Goal: Task Accomplishment & Management: Complete application form

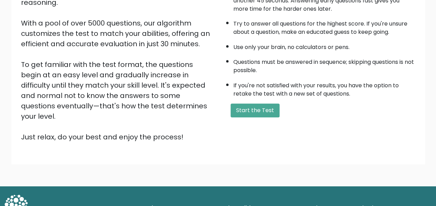
scroll to position [109, 0]
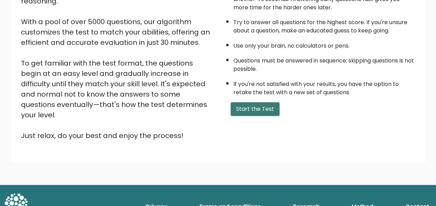
click at [256, 104] on button "Start the Test" at bounding box center [254, 109] width 49 height 14
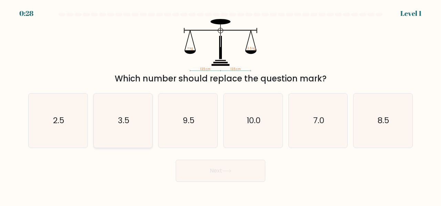
click at [123, 122] on text "3.5" at bounding box center [124, 119] width 12 height 11
click at [220, 105] on input "b. 3.5" at bounding box center [220, 104] width 0 height 2
radio input "true"
click at [194, 164] on button "Next" at bounding box center [221, 170] width 90 height 22
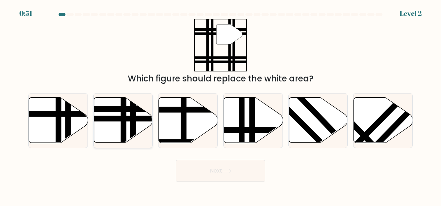
click at [110, 128] on icon at bounding box center [123, 119] width 59 height 45
click at [220, 105] on input "b." at bounding box center [220, 104] width 0 height 2
radio input "true"
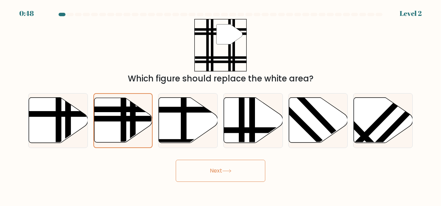
click at [191, 172] on button "Next" at bounding box center [221, 170] width 90 height 22
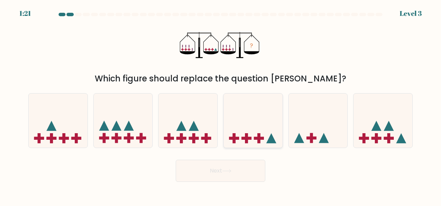
click at [258, 130] on icon at bounding box center [252, 120] width 59 height 49
click at [221, 105] on input "d." at bounding box center [220, 104] width 0 height 2
radio input "true"
click at [238, 171] on button "Next" at bounding box center [221, 170] width 90 height 22
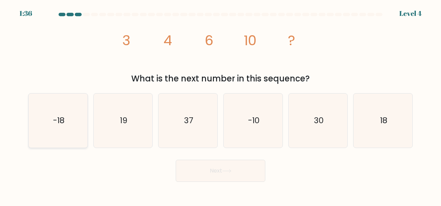
click at [72, 122] on icon "-18" at bounding box center [58, 120] width 54 height 54
click at [220, 105] on input "a. -18" at bounding box center [220, 104] width 0 height 2
radio input "true"
click at [213, 166] on button "Next" at bounding box center [221, 170] width 90 height 22
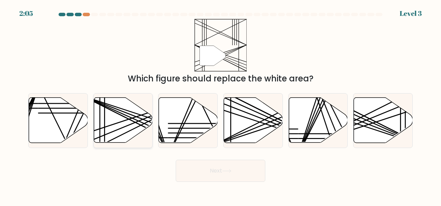
click at [135, 119] on line at bounding box center [140, 122] width 117 height 53
click at [220, 105] on input "b." at bounding box center [220, 104] width 0 height 2
radio input "true"
click at [229, 164] on button "Next" at bounding box center [221, 170] width 90 height 22
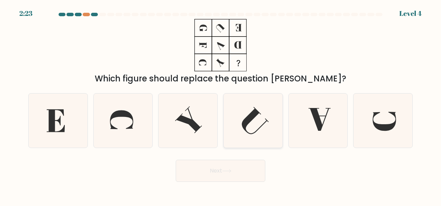
click at [250, 124] on icon at bounding box center [253, 120] width 54 height 54
click at [221, 105] on input "d." at bounding box center [220, 104] width 0 height 2
radio input "true"
click at [237, 174] on button "Next" at bounding box center [221, 170] width 90 height 22
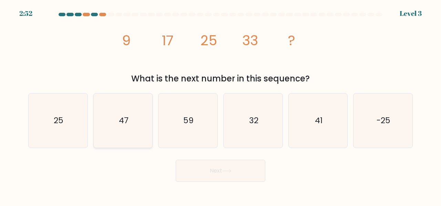
click at [103, 122] on icon "47" at bounding box center [123, 120] width 54 height 54
click at [220, 105] on input "b. 47" at bounding box center [220, 104] width 0 height 2
radio input "true"
click at [189, 167] on button "Next" at bounding box center [221, 170] width 90 height 22
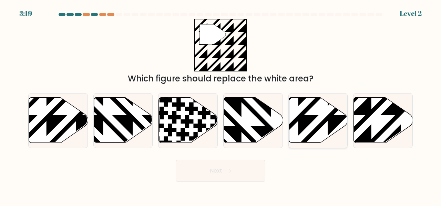
click at [307, 125] on icon at bounding box center [298, 144] width 118 height 118
click at [221, 105] on input "e." at bounding box center [220, 104] width 0 height 2
radio input "true"
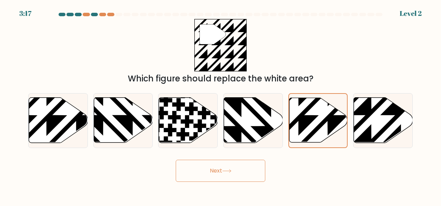
click at [237, 165] on button "Next" at bounding box center [221, 170] width 90 height 22
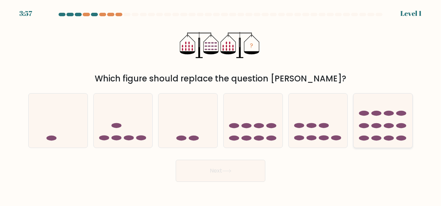
click at [373, 129] on icon at bounding box center [382, 120] width 59 height 49
click at [221, 105] on input "f." at bounding box center [220, 104] width 0 height 2
radio input "true"
click at [230, 172] on button "Next" at bounding box center [221, 170] width 90 height 22
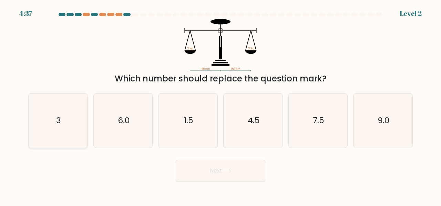
click at [57, 113] on icon "3" at bounding box center [58, 120] width 54 height 54
click at [220, 105] on input "a. 3" at bounding box center [220, 104] width 0 height 2
radio input "true"
click at [187, 165] on button "Next" at bounding box center [221, 170] width 90 height 22
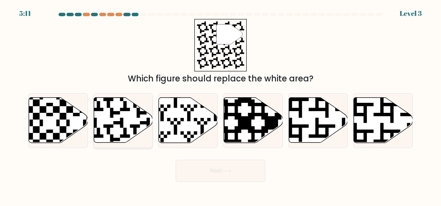
click at [132, 112] on icon at bounding box center [123, 119] width 59 height 45
click at [220, 105] on input "b." at bounding box center [220, 104] width 0 height 2
radio input "true"
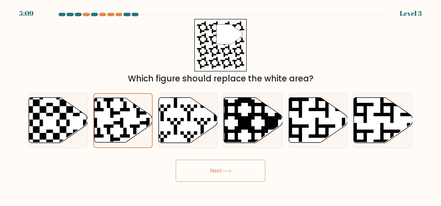
click at [219, 170] on button "Next" at bounding box center [221, 170] width 90 height 22
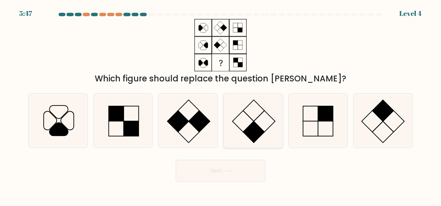
click at [244, 121] on icon at bounding box center [253, 120] width 54 height 54
click at [221, 105] on input "d." at bounding box center [220, 104] width 0 height 2
radio input "true"
click at [227, 159] on button "Next" at bounding box center [221, 170] width 90 height 22
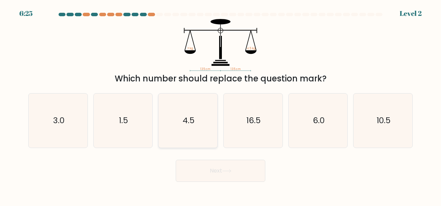
click at [185, 124] on text "4.5" at bounding box center [188, 119] width 12 height 11
click at [220, 105] on input "c. 4.5" at bounding box center [220, 104] width 0 height 2
radio input "true"
click at [218, 162] on button "Next" at bounding box center [221, 170] width 90 height 22
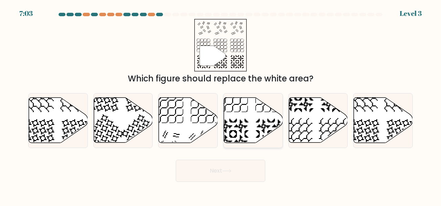
click at [239, 133] on icon at bounding box center [253, 119] width 59 height 45
click at [221, 105] on input "d." at bounding box center [220, 104] width 0 height 2
radio input "true"
click at [233, 172] on button "Next" at bounding box center [221, 170] width 90 height 22
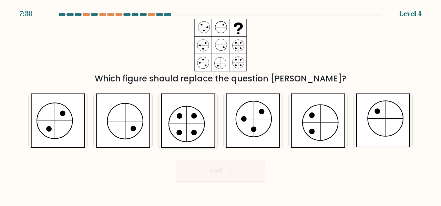
click at [196, 105] on icon at bounding box center [188, 120] width 54 height 54
click at [220, 105] on input "c." at bounding box center [220, 104] width 0 height 2
radio input "true"
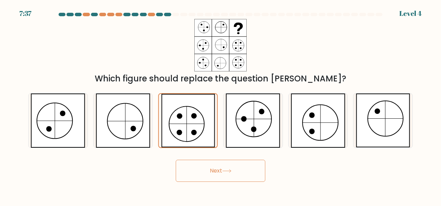
click at [213, 172] on button "Next" at bounding box center [221, 170] width 90 height 22
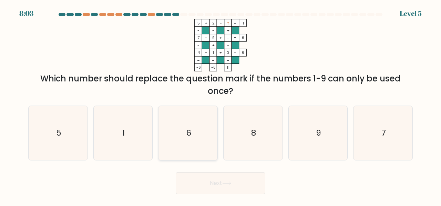
click at [205, 130] on icon "6" at bounding box center [188, 133] width 54 height 54
click at [220, 105] on input "c. 6" at bounding box center [220, 104] width 0 height 2
radio input "true"
click at [223, 188] on button "Next" at bounding box center [221, 183] width 90 height 22
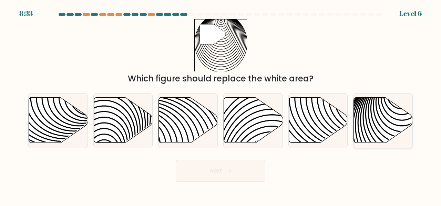
click at [383, 135] on icon at bounding box center [402, 145] width 118 height 118
click at [221, 105] on input "f." at bounding box center [220, 104] width 0 height 2
radio input "true"
click at [67, 123] on icon at bounding box center [58, 119] width 59 height 45
click at [220, 105] on input "a." at bounding box center [220, 104] width 0 height 2
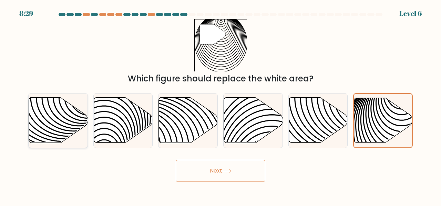
radio input "true"
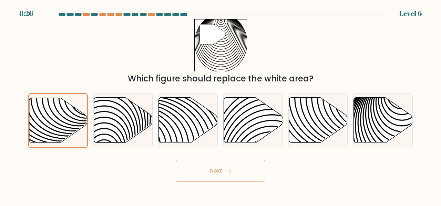
click at [187, 168] on button "Next" at bounding box center [221, 170] width 90 height 22
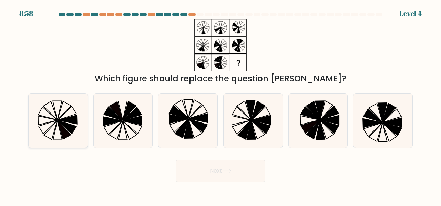
click at [54, 117] on icon at bounding box center [50, 110] width 14 height 18
click at [220, 105] on input "a." at bounding box center [220, 104] width 0 height 2
radio input "true"
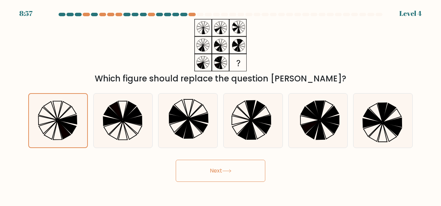
click at [207, 164] on button "Next" at bounding box center [221, 170] width 90 height 22
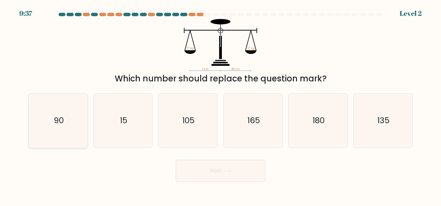
click at [62, 132] on icon "90" at bounding box center [58, 120] width 54 height 54
click at [220, 105] on input "a. 90" at bounding box center [220, 104] width 0 height 2
radio input "true"
click at [213, 171] on button "Next" at bounding box center [221, 170] width 90 height 22
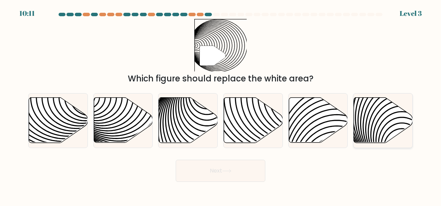
click at [377, 109] on icon at bounding box center [383, 119] width 59 height 45
click at [221, 105] on input "f." at bounding box center [220, 104] width 0 height 2
radio input "true"
click at [243, 172] on button "Next" at bounding box center [221, 170] width 90 height 22
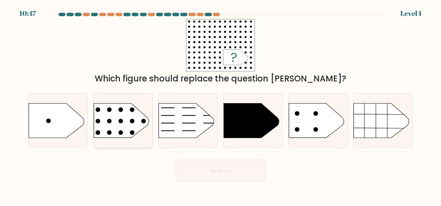
click at [109, 111] on circle at bounding box center [109, 109] width 4 height 4
click at [220, 105] on input "b." at bounding box center [220, 104] width 0 height 2
radio input "true"
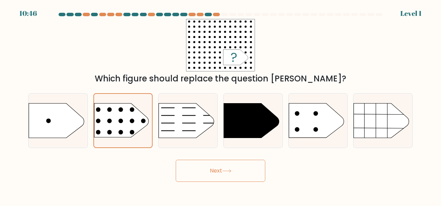
click at [191, 164] on button "Next" at bounding box center [221, 170] width 90 height 22
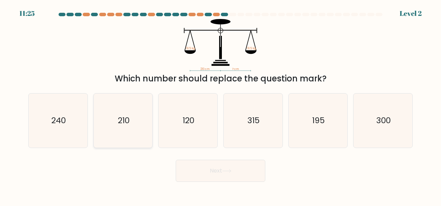
click at [123, 129] on icon "210" at bounding box center [123, 120] width 54 height 54
click at [220, 105] on input "b. 210" at bounding box center [220, 104] width 0 height 2
radio input "true"
click at [237, 175] on button "Next" at bounding box center [221, 170] width 90 height 22
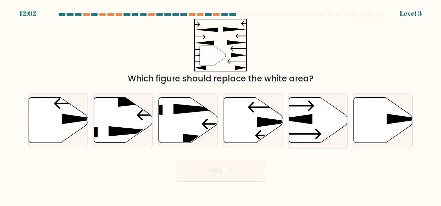
click at [312, 142] on icon at bounding box center [318, 119] width 59 height 45
click at [221, 105] on input "e." at bounding box center [220, 104] width 0 height 2
radio input "true"
drag, startPoint x: 215, startPoint y: 183, endPoint x: 217, endPoint y: 171, distance: 12.0
click at [217, 171] on body "12:00 Level 3" at bounding box center [220, 103] width 441 height 206
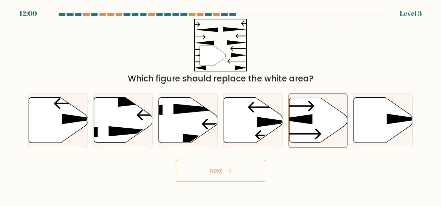
click at [217, 171] on button "Next" at bounding box center [221, 170] width 90 height 22
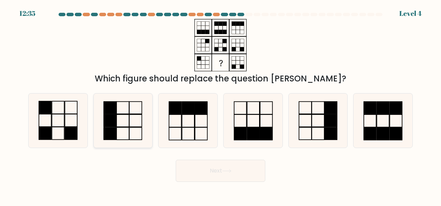
click at [136, 130] on icon at bounding box center [123, 120] width 54 height 54
click at [220, 105] on input "b." at bounding box center [220, 104] width 0 height 2
radio input "true"
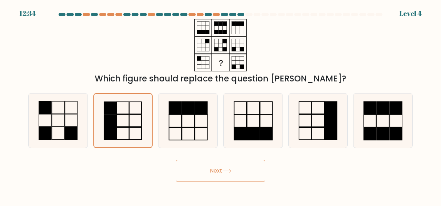
click at [201, 164] on button "Next" at bounding box center [221, 170] width 90 height 22
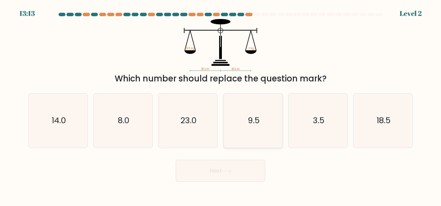
click at [282, 137] on div "9.5" at bounding box center [253, 120] width 60 height 55
click at [221, 105] on input "d. 9.5" at bounding box center [220, 104] width 0 height 2
radio input "true"
click at [233, 164] on button "Next" at bounding box center [221, 170] width 90 height 22
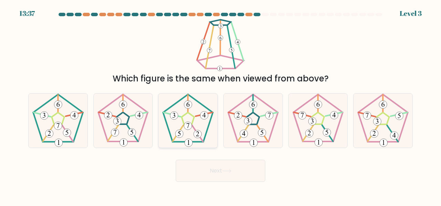
click at [216, 103] on div at bounding box center [188, 120] width 60 height 55
click at [220, 103] on input "c." at bounding box center [220, 104] width 0 height 2
radio input "true"
click at [218, 167] on button "Next" at bounding box center [221, 170] width 90 height 22
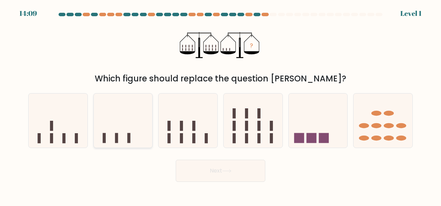
click at [114, 129] on icon at bounding box center [123, 120] width 59 height 49
click at [220, 105] on input "b." at bounding box center [220, 104] width 0 height 2
radio input "true"
click at [210, 169] on button "Next" at bounding box center [221, 170] width 90 height 22
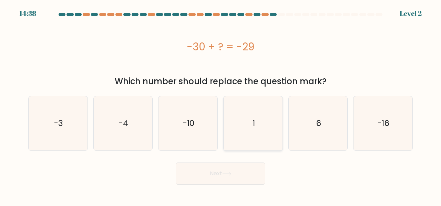
click at [249, 116] on icon "1" at bounding box center [253, 123] width 54 height 54
click at [221, 105] on input "d. 1" at bounding box center [220, 104] width 0 height 2
radio input "true"
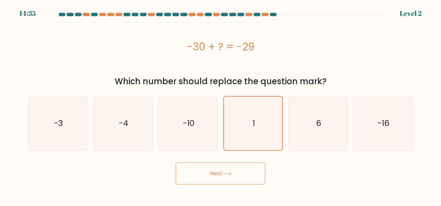
click at [234, 167] on button "Next" at bounding box center [221, 173] width 90 height 22
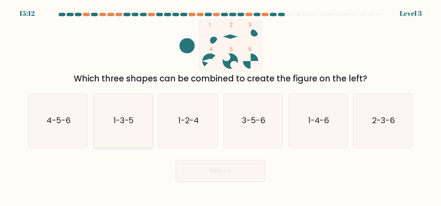
click at [134, 117] on text "1-3-5" at bounding box center [123, 119] width 21 height 11
click at [220, 105] on input "b. 1-3-5" at bounding box center [220, 104] width 0 height 2
radio input "true"
click at [243, 167] on button "Next" at bounding box center [221, 170] width 90 height 22
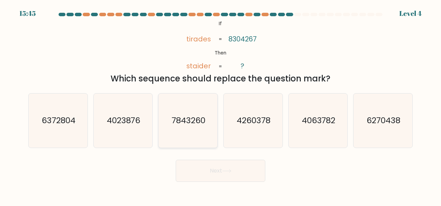
click at [177, 118] on text "7843260" at bounding box center [188, 119] width 34 height 11
click at [220, 105] on input "c. 7843260" at bounding box center [220, 104] width 0 height 2
radio input "true"
click at [220, 164] on button "Next" at bounding box center [221, 170] width 90 height 22
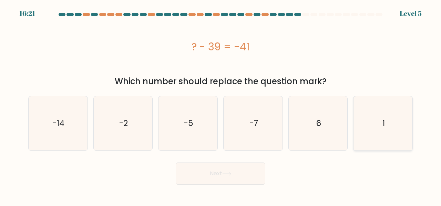
click at [396, 130] on icon "1" at bounding box center [383, 123] width 54 height 54
click at [221, 105] on input "f. 1" at bounding box center [220, 104] width 0 height 2
radio input "true"
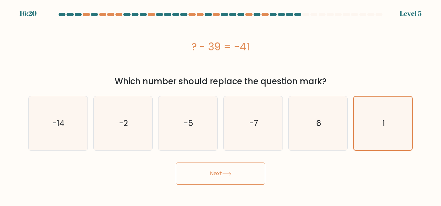
click at [221, 169] on button "Next" at bounding box center [221, 173] width 90 height 22
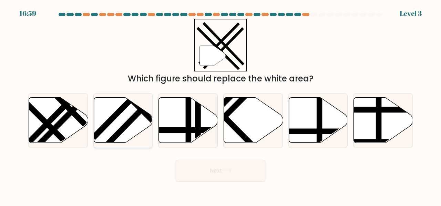
click at [130, 130] on icon at bounding box center [123, 119] width 59 height 45
click at [220, 105] on input "b." at bounding box center [220, 104] width 0 height 2
radio input "true"
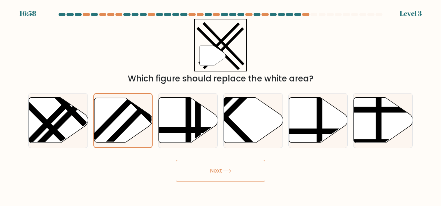
click at [188, 169] on button "Next" at bounding box center [221, 170] width 90 height 22
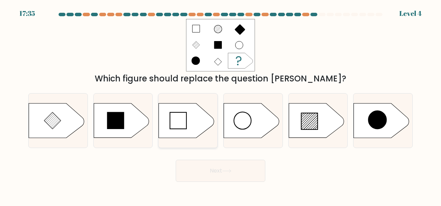
click at [182, 131] on icon at bounding box center [186, 120] width 55 height 34
click at [220, 105] on input "c." at bounding box center [220, 104] width 0 height 2
radio input "true"
click at [210, 164] on button "Next" at bounding box center [221, 170] width 90 height 22
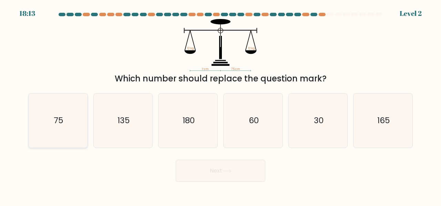
click at [31, 133] on icon "75" at bounding box center [58, 120] width 54 height 54
click at [220, 105] on input "a. 75" at bounding box center [220, 104] width 0 height 2
radio input "true"
click at [192, 171] on button "Next" at bounding box center [221, 170] width 90 height 22
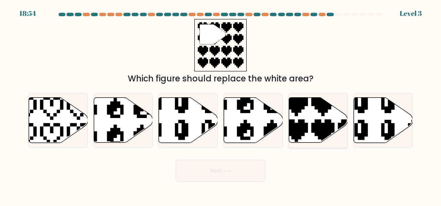
click at [310, 121] on icon at bounding box center [318, 119] width 59 height 45
click at [221, 105] on input "e." at bounding box center [220, 104] width 0 height 2
radio input "true"
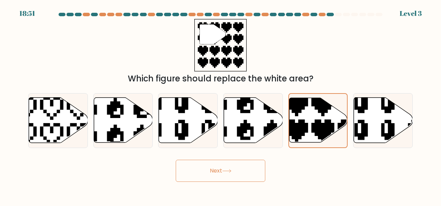
click at [202, 167] on button "Next" at bounding box center [221, 170] width 90 height 22
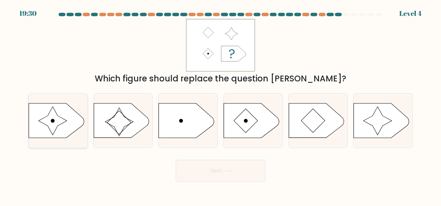
click at [45, 120] on icon at bounding box center [53, 120] width 28 height 28
click at [220, 105] on input "a." at bounding box center [220, 104] width 0 height 2
radio input "true"
click at [210, 174] on button "Next" at bounding box center [221, 170] width 90 height 22
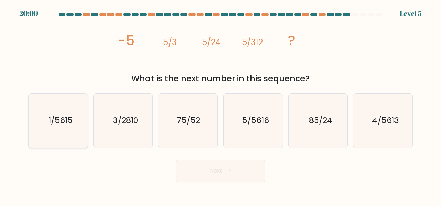
click at [74, 109] on icon "-1/5615" at bounding box center [58, 120] width 54 height 54
click at [220, 105] on input "a. -1/5615" at bounding box center [220, 104] width 0 height 2
radio input "true"
click at [196, 161] on button "Next" at bounding box center [221, 170] width 90 height 22
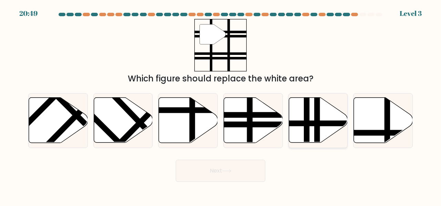
click at [317, 124] on line at bounding box center [317, 144] width 0 height 118
click at [221, 105] on input "e." at bounding box center [220, 104] width 0 height 2
radio input "true"
click at [217, 166] on button "Next" at bounding box center [221, 170] width 90 height 22
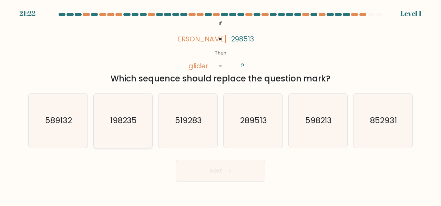
click at [129, 130] on icon "198235" at bounding box center [123, 120] width 54 height 54
click at [220, 105] on input "b. 198235" at bounding box center [220, 104] width 0 height 2
radio input "true"
click at [230, 170] on icon at bounding box center [226, 170] width 8 height 3
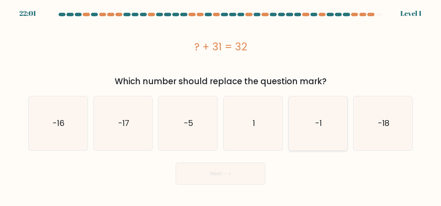
click at [329, 107] on icon "-1" at bounding box center [318, 123] width 54 height 54
click at [221, 105] on input "e. -1" at bounding box center [220, 104] width 0 height 2
radio input "true"
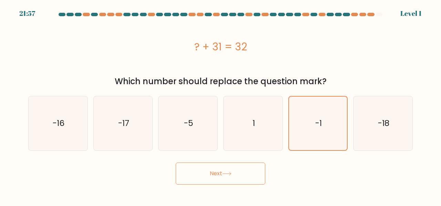
click at [252, 164] on button "Next" at bounding box center [221, 173] width 90 height 22
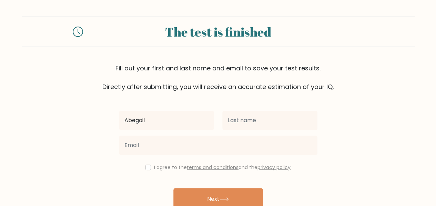
type input "Abegail"
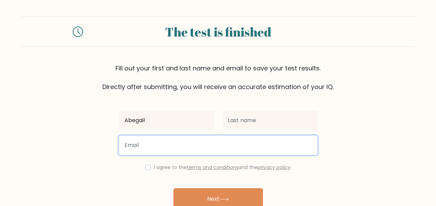
click at [286, 137] on input "email" at bounding box center [218, 144] width 198 height 19
type input "abegailabangamdad01@gmail.com"
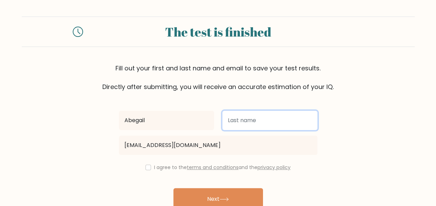
click at [246, 120] on input "text" at bounding box center [269, 120] width 95 height 19
type input "Amdad"
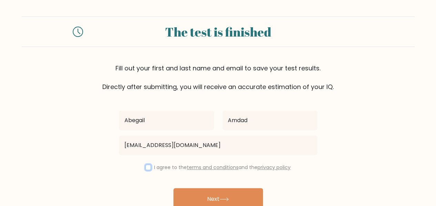
click at [146, 168] on input "checkbox" at bounding box center [148, 167] width 6 height 6
checkbox input "true"
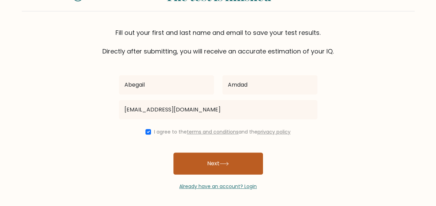
click at [199, 163] on button "Next" at bounding box center [218, 163] width 90 height 22
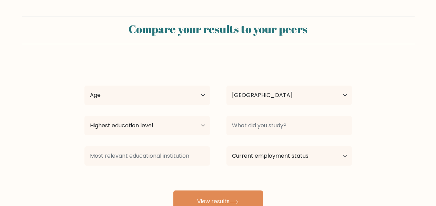
select select "PH"
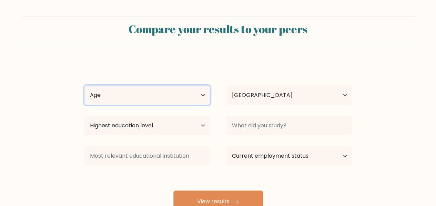
click at [195, 97] on select "Age Under 18 years old 18-24 years old 25-34 years old 35-44 years old 45-54 ye…" at bounding box center [146, 94] width 125 height 19
select select "18_24"
click at [84, 85] on select "Age Under 18 years old 18-24 years old 25-34 years old 35-44 years old 45-54 ye…" at bounding box center [146, 94] width 125 height 19
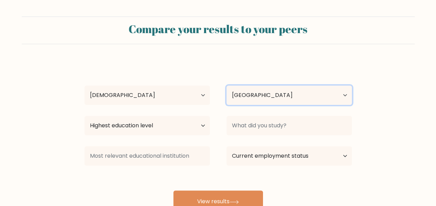
click at [236, 96] on select "Country Afghanistan Albania Algeria American Samoa Andorra Angola Anguilla Anta…" at bounding box center [288, 94] width 125 height 19
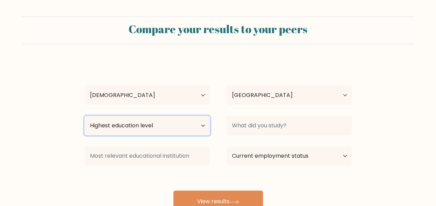
click at [170, 126] on select "Highest education level No schooling Primary Lower Secondary Upper Secondary Oc…" at bounding box center [146, 125] width 125 height 19
select select "bachelors_degree"
click at [84, 116] on select "Highest education level No schooling Primary Lower Secondary Upper Secondary Oc…" at bounding box center [146, 125] width 125 height 19
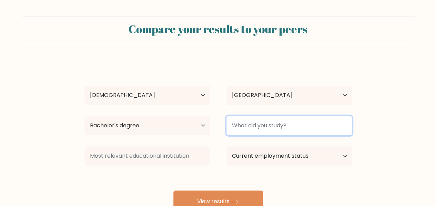
click at [250, 132] on input at bounding box center [288, 125] width 125 height 19
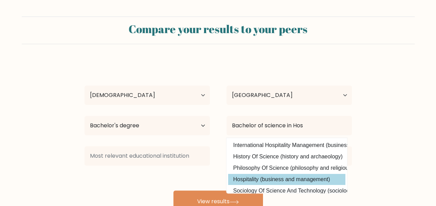
click at [266, 179] on div "Abegail Amdad Age Under 18 years old 18-24 years old 25-34 years old 35-44 year…" at bounding box center [217, 136] width 275 height 151
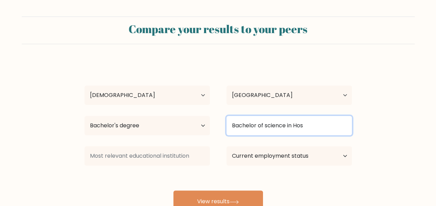
click at [309, 129] on input "Bachelor of science in Hos" at bounding box center [288, 125] width 125 height 19
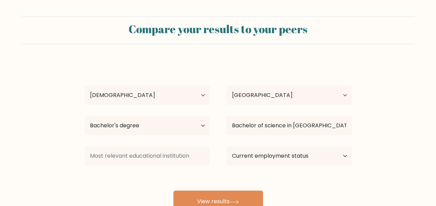
click at [287, 183] on div "Abegail Amdad Age Under 18 years old 18-24 years old 25-34 years old 35-44 year…" at bounding box center [217, 136] width 275 height 151
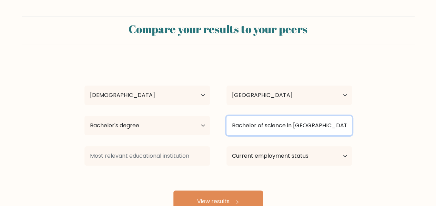
click at [316, 127] on input "Bachelor of science in Hospit" at bounding box center [288, 125] width 125 height 19
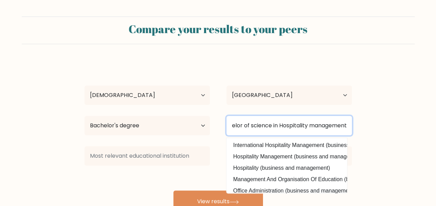
scroll to position [0, 16]
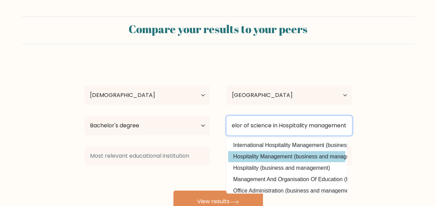
type input "Bachelor of science in Hospitality management"
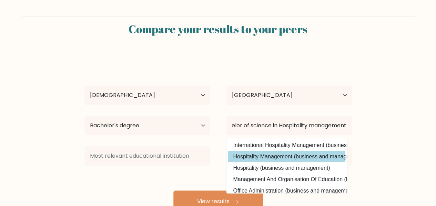
scroll to position [0, 0]
click at [282, 154] on div "Abegail Amdad Age Under 18 years old 18-24 years old 25-34 years old 35-44 year…" at bounding box center [217, 136] width 275 height 151
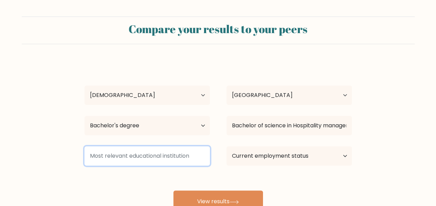
click at [184, 154] on input at bounding box center [146, 155] width 125 height 19
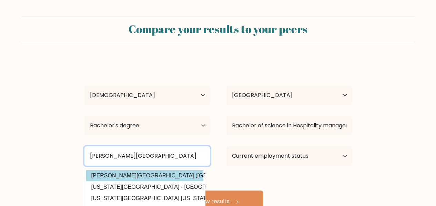
type input "Adamson University"
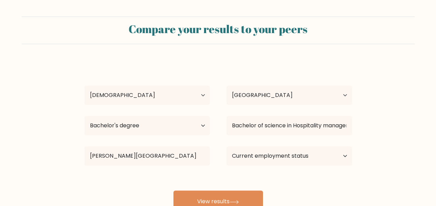
click at [156, 173] on div "Abegail Amdad Age Under 18 years old 18-24 years old 25-34 years old 35-44 year…" at bounding box center [217, 136] width 275 height 151
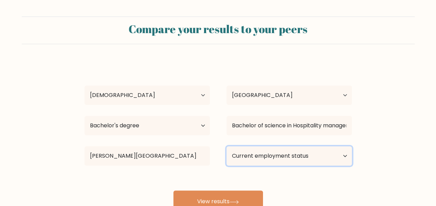
click at [244, 154] on select "Current employment status Employed Student Retired Other / prefer not to answer" at bounding box center [288, 155] width 125 height 19
select select "other"
click at [226, 146] on select "Current employment status Employed Student Retired Other / prefer not to answer" at bounding box center [288, 155] width 125 height 19
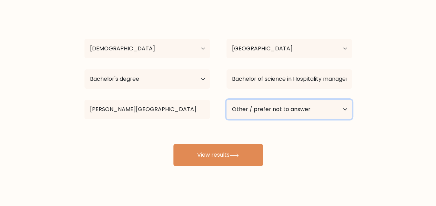
scroll to position [47, 0]
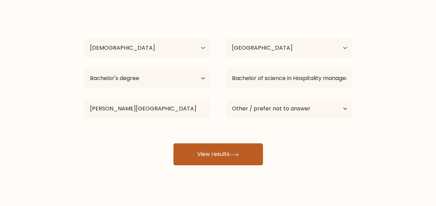
click at [236, 145] on button "View results" at bounding box center [218, 154] width 90 height 22
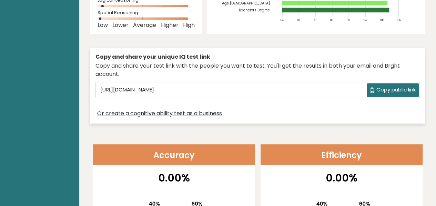
scroll to position [160, 0]
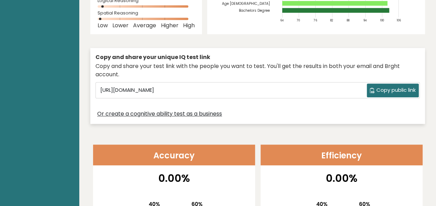
click at [409, 83] on button "Copy public link" at bounding box center [392, 90] width 52 height 14
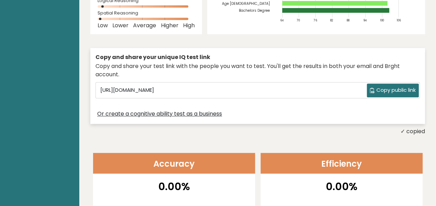
click at [409, 83] on button "Copy public link" at bounding box center [392, 90] width 52 height 14
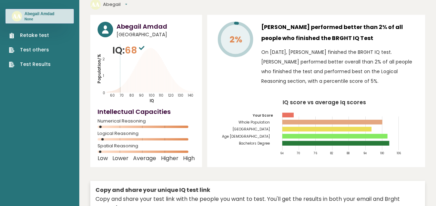
scroll to position [0, 0]
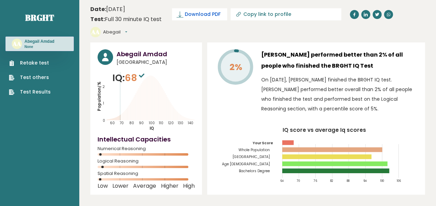
click at [218, 13] on span "Download PDF" at bounding box center [203, 14] width 36 height 7
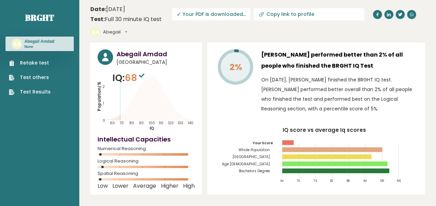
click at [260, 12] on icon at bounding box center [261, 14] width 7 height 7
type input "https://brght.org/profile/abegail-amdad/?utm_source=share&utm_medium=copy&utm_c…"
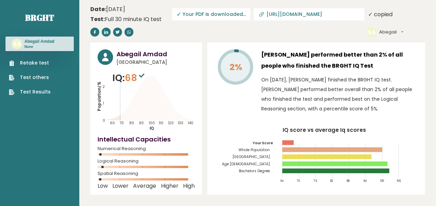
drag, startPoint x: 110, startPoint y: 133, endPoint x: 46, endPoint y: 100, distance: 71.9
click at [197, 34] on header "Date: October 08, 2025 Test: Full 30 minute IQ test Download PDF Downloading...…" at bounding box center [257, 20] width 334 height 35
click at [40, 61] on link "Retake test" at bounding box center [30, 62] width 42 height 7
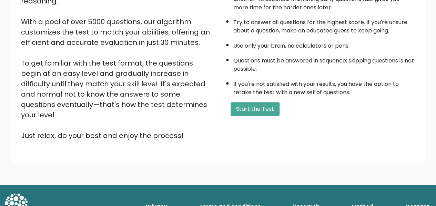
scroll to position [109, 0]
click at [236, 106] on button "Start the Test" at bounding box center [254, 109] width 49 height 14
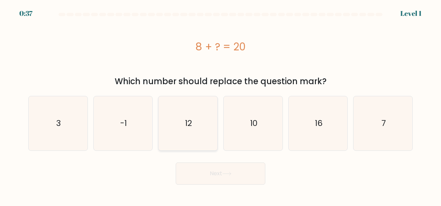
click at [189, 118] on text "12" at bounding box center [188, 122] width 7 height 11
click at [220, 105] on input "c. 12" at bounding box center [220, 104] width 0 height 2
radio input "true"
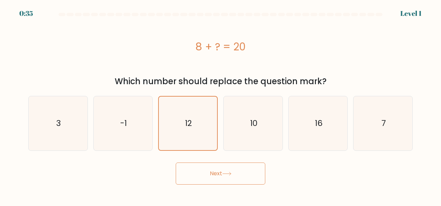
click at [211, 179] on button "Next" at bounding box center [221, 173] width 90 height 22
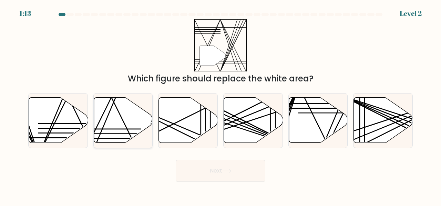
click at [145, 118] on icon at bounding box center [123, 119] width 59 height 45
click at [220, 105] on input "b." at bounding box center [220, 104] width 0 height 2
radio input "true"
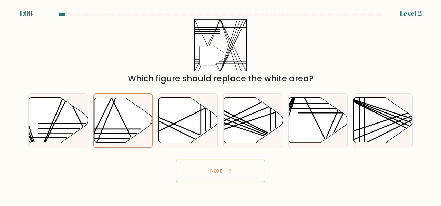
click at [198, 168] on button "Next" at bounding box center [221, 170] width 90 height 22
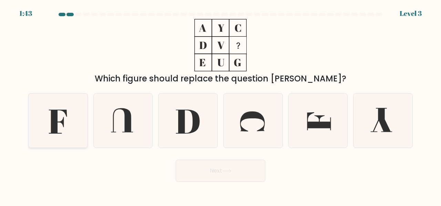
click at [67, 109] on icon at bounding box center [58, 120] width 54 height 54
click at [220, 105] on input "a." at bounding box center [220, 104] width 0 height 2
radio input "true"
click at [194, 159] on button "Next" at bounding box center [221, 170] width 90 height 22
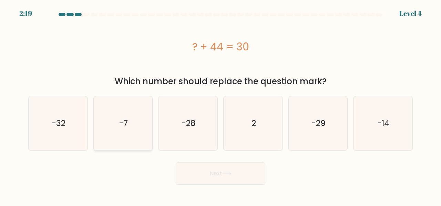
click at [116, 125] on icon "-7" at bounding box center [123, 123] width 54 height 54
click at [220, 105] on input "b. -7" at bounding box center [220, 104] width 0 height 2
radio input "true"
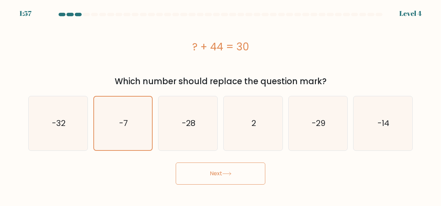
click at [240, 170] on button "Next" at bounding box center [221, 173] width 90 height 22
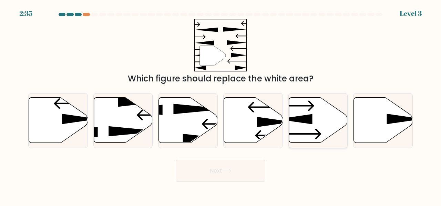
click at [304, 132] on icon at bounding box center [318, 119] width 59 height 45
click at [221, 105] on input "e." at bounding box center [220, 104] width 0 height 2
radio input "true"
click at [240, 168] on button "Next" at bounding box center [221, 170] width 90 height 22
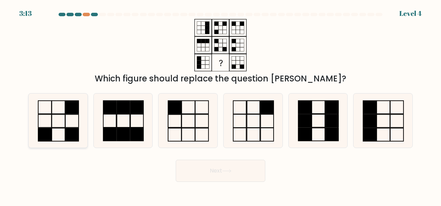
click at [63, 119] on icon at bounding box center [58, 120] width 54 height 54
click at [220, 105] on input "a." at bounding box center [220, 104] width 0 height 2
radio input "true"
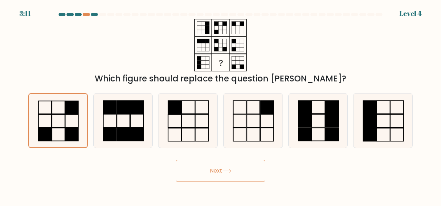
click at [217, 174] on button "Next" at bounding box center [221, 170] width 90 height 22
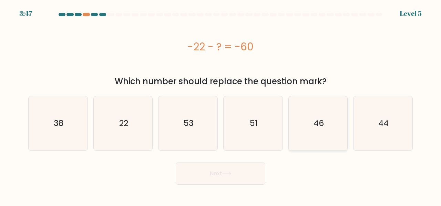
click at [316, 121] on text "46" at bounding box center [318, 122] width 10 height 11
click at [221, 105] on input "e. 46" at bounding box center [220, 104] width 0 height 2
radio input "true"
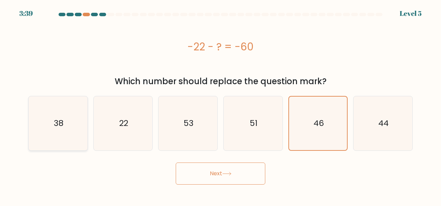
click at [55, 119] on text "38" at bounding box center [59, 122] width 10 height 11
click at [220, 105] on input "a. 38" at bounding box center [220, 104] width 0 height 2
radio input "true"
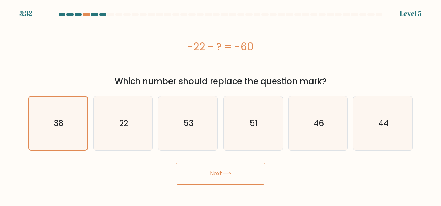
click at [196, 172] on button "Next" at bounding box center [221, 173] width 90 height 22
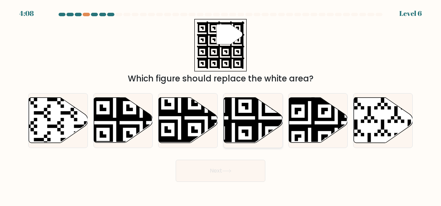
click at [266, 121] on icon at bounding box center [233, 144] width 107 height 107
click at [221, 105] on input "d." at bounding box center [220, 104] width 0 height 2
radio input "true"
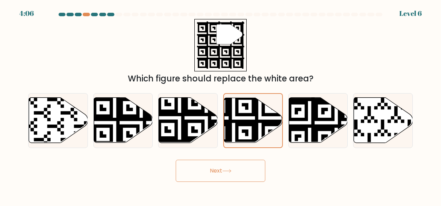
click at [222, 174] on button "Next" at bounding box center [221, 170] width 90 height 22
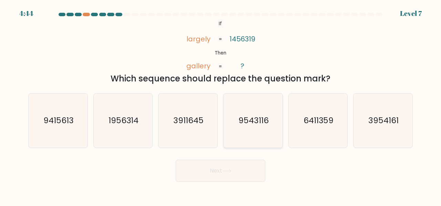
click at [240, 120] on text "9543116" at bounding box center [253, 119] width 30 height 11
click at [221, 105] on input "d. 9543116" at bounding box center [220, 104] width 0 height 2
radio input "true"
click at [224, 169] on icon at bounding box center [226, 171] width 9 height 4
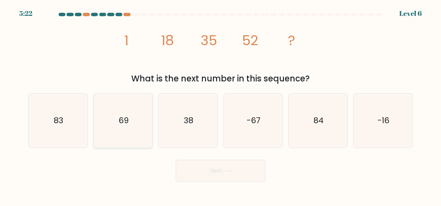
click at [139, 119] on icon "69" at bounding box center [123, 120] width 54 height 54
click at [220, 105] on input "b. 69" at bounding box center [220, 104] width 0 height 2
radio input "true"
click at [240, 166] on button "Next" at bounding box center [221, 170] width 90 height 22
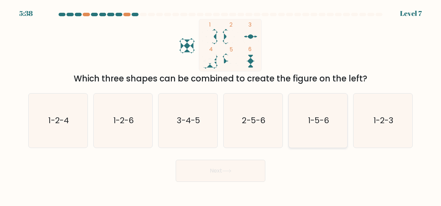
click at [313, 116] on text "1-5-6" at bounding box center [318, 119] width 21 height 11
click at [221, 105] on input "e. 1-5-6" at bounding box center [220, 104] width 0 height 2
radio input "true"
click at [219, 175] on button "Next" at bounding box center [221, 170] width 90 height 22
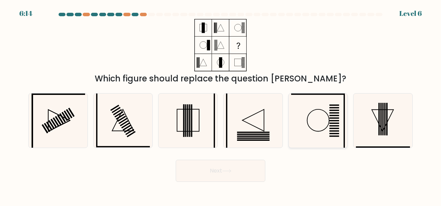
click at [329, 118] on circle at bounding box center [318, 120] width 22 height 22
click at [221, 105] on input "e." at bounding box center [220, 104] width 0 height 2
radio input "true"
click at [226, 171] on icon at bounding box center [226, 171] width 9 height 4
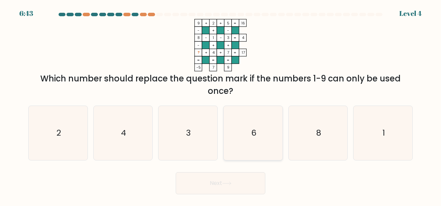
click at [243, 124] on icon "6" at bounding box center [253, 133] width 54 height 54
click at [221, 105] on input "d. 6" at bounding box center [220, 104] width 0 height 2
radio input "true"
click at [239, 180] on button "Next" at bounding box center [221, 183] width 90 height 22
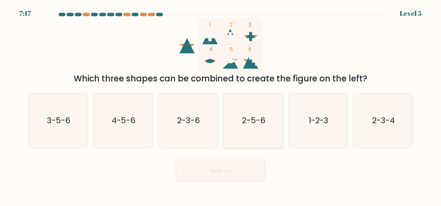
click at [256, 128] on icon "2-5-6" at bounding box center [253, 120] width 54 height 54
click at [221, 105] on input "d. 2-5-6" at bounding box center [220, 104] width 0 height 2
radio input "true"
click at [224, 166] on button "Next" at bounding box center [221, 170] width 90 height 22
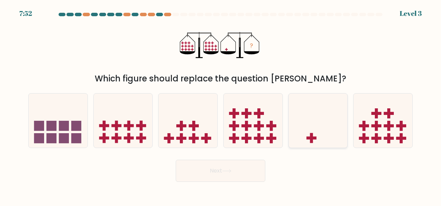
click at [304, 137] on icon at bounding box center [318, 120] width 59 height 49
click at [221, 105] on input "e." at bounding box center [220, 104] width 0 height 2
radio input "true"
click at [247, 164] on button "Next" at bounding box center [221, 170] width 90 height 22
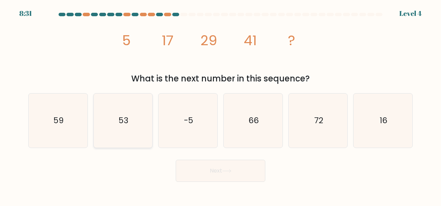
click at [110, 126] on icon "53" at bounding box center [123, 120] width 54 height 54
click at [220, 105] on input "b. 53" at bounding box center [220, 104] width 0 height 2
radio input "true"
click at [202, 169] on button "Next" at bounding box center [221, 170] width 90 height 22
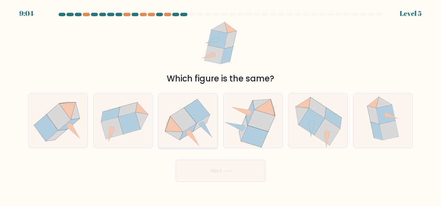
click at [192, 127] on icon at bounding box center [188, 131] width 17 height 16
click at [220, 105] on input "c." at bounding box center [220, 104] width 0 height 2
radio input "true"
click at [257, 124] on icon at bounding box center [261, 120] width 27 height 22
click at [221, 105] on input "d." at bounding box center [220, 104] width 0 height 2
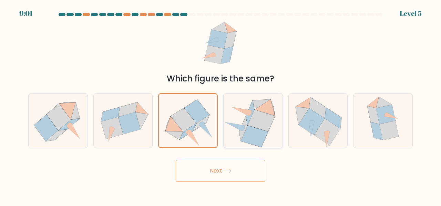
radio input "true"
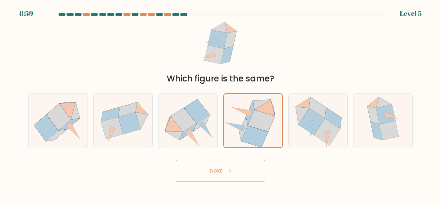
click at [231, 167] on button "Next" at bounding box center [221, 170] width 90 height 22
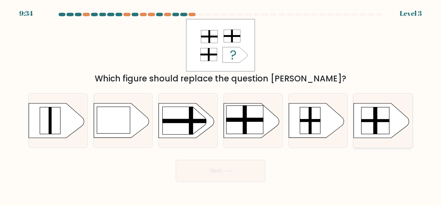
click at [385, 125] on rect at bounding box center [375, 120] width 28 height 27
click at [221, 105] on input "f." at bounding box center [220, 104] width 0 height 2
radio input "true"
click at [219, 174] on button "Next" at bounding box center [221, 170] width 90 height 22
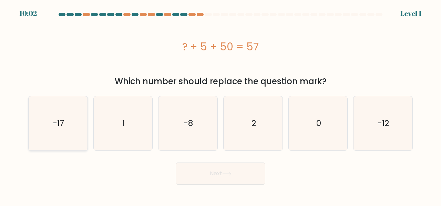
click at [67, 128] on icon "-17" at bounding box center [58, 123] width 54 height 54
click at [220, 105] on input "a. -17" at bounding box center [220, 104] width 0 height 2
radio input "true"
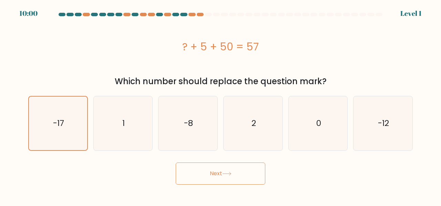
click at [214, 172] on button "Next" at bounding box center [221, 173] width 90 height 22
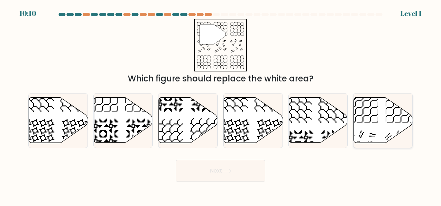
click at [378, 108] on icon at bounding box center [383, 119] width 59 height 45
click at [221, 105] on input "f." at bounding box center [220, 104] width 0 height 2
radio input "true"
click at [235, 174] on button "Next" at bounding box center [221, 170] width 90 height 22
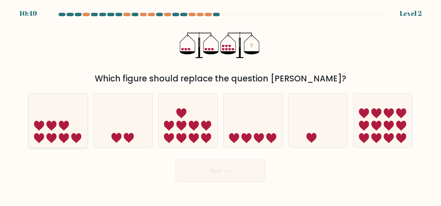
click at [69, 124] on icon at bounding box center [58, 120] width 59 height 49
click at [220, 105] on input "a." at bounding box center [220, 104] width 0 height 2
radio input "true"
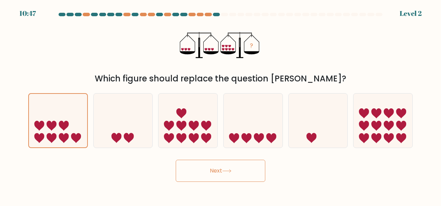
click at [252, 171] on button "Next" at bounding box center [221, 170] width 90 height 22
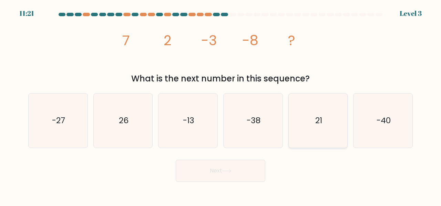
click at [303, 124] on icon "21" at bounding box center [318, 120] width 54 height 54
click at [221, 105] on input "e. 21" at bounding box center [220, 104] width 0 height 2
radio input "true"
click at [197, 170] on button "Next" at bounding box center [221, 170] width 90 height 22
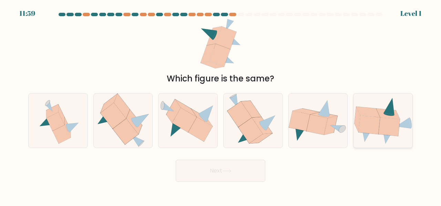
click at [385, 114] on icon at bounding box center [388, 113] width 24 height 11
click at [221, 105] on input "f." at bounding box center [220, 104] width 0 height 2
radio input "true"
click at [245, 168] on button "Next" at bounding box center [221, 170] width 90 height 22
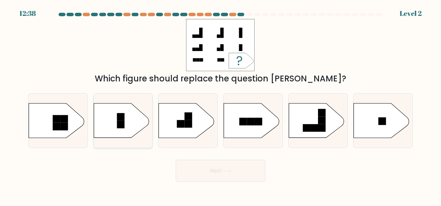
click at [126, 122] on icon at bounding box center [121, 120] width 55 height 34
click at [220, 105] on input "b." at bounding box center [220, 104] width 0 height 2
radio input "true"
click at [240, 169] on button "Next" at bounding box center [221, 170] width 90 height 22
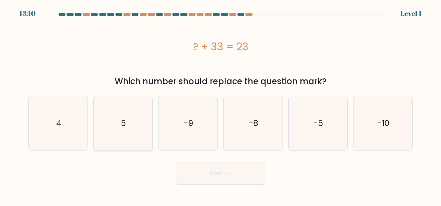
click at [120, 117] on icon "5" at bounding box center [123, 123] width 54 height 54
click at [220, 105] on input "b. 5" at bounding box center [220, 104] width 0 height 2
radio input "true"
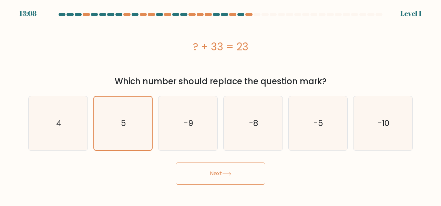
click at [191, 167] on button "Next" at bounding box center [221, 173] width 90 height 22
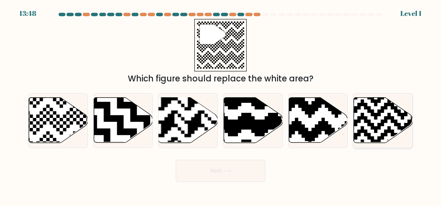
click at [362, 121] on icon at bounding box center [383, 119] width 59 height 45
click at [221, 105] on input "f." at bounding box center [220, 104] width 0 height 2
radio input "true"
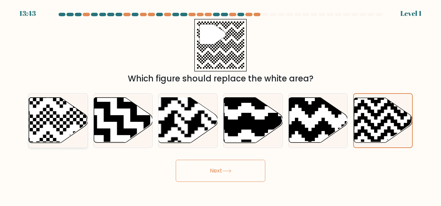
click at [62, 108] on icon at bounding box center [58, 119] width 59 height 45
click at [220, 105] on input "a." at bounding box center [220, 104] width 0 height 2
radio input "true"
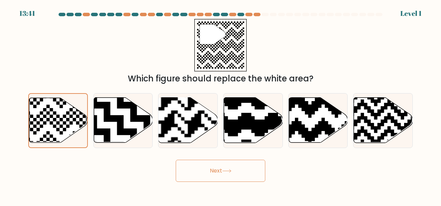
click at [208, 167] on button "Next" at bounding box center [221, 170] width 90 height 22
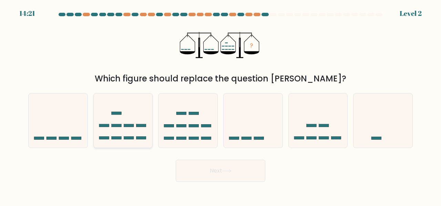
click at [137, 115] on icon at bounding box center [123, 120] width 59 height 49
click at [220, 105] on input "b." at bounding box center [220, 104] width 0 height 2
radio input "true"
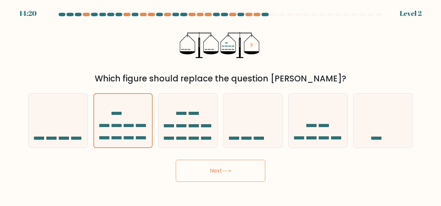
click at [195, 160] on button "Next" at bounding box center [221, 170] width 90 height 22
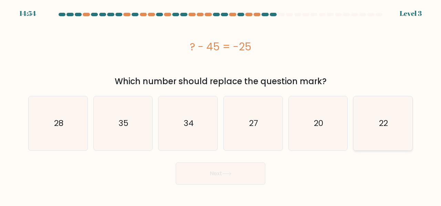
click at [388, 139] on icon "22" at bounding box center [383, 123] width 54 height 54
click at [221, 105] on input "f. 22" at bounding box center [220, 104] width 0 height 2
radio input "true"
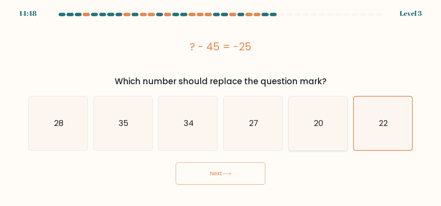
click at [344, 135] on icon "20" at bounding box center [318, 123] width 54 height 54
click at [221, 105] on input "e. 20" at bounding box center [220, 104] width 0 height 2
radio input "true"
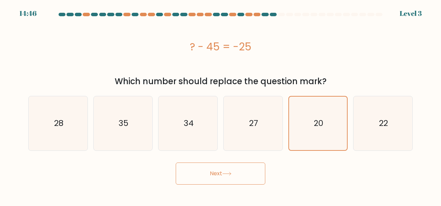
click at [213, 169] on button "Next" at bounding box center [221, 173] width 90 height 22
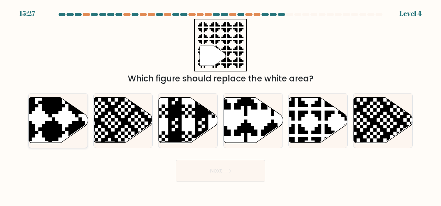
click at [59, 108] on icon at bounding box center [38, 144] width 107 height 107
click at [220, 105] on input "a." at bounding box center [220, 104] width 0 height 2
radio input "true"
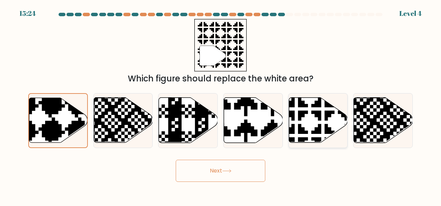
click at [310, 104] on icon at bounding box center [318, 119] width 59 height 45
click at [221, 104] on input "e." at bounding box center [220, 104] width 0 height 2
radio input "true"
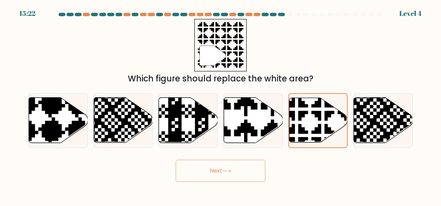
click at [193, 161] on button "Next" at bounding box center [221, 170] width 90 height 22
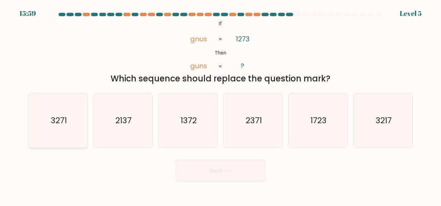
click at [65, 124] on text "3271" at bounding box center [58, 119] width 16 height 11
click at [220, 105] on input "a. 3271" at bounding box center [220, 104] width 0 height 2
radio input "true"
click at [384, 126] on icon "3217" at bounding box center [383, 120] width 54 height 54
click at [221, 105] on input "f. 3217" at bounding box center [220, 104] width 0 height 2
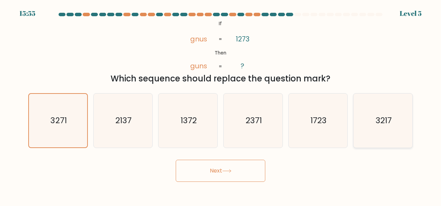
radio input "true"
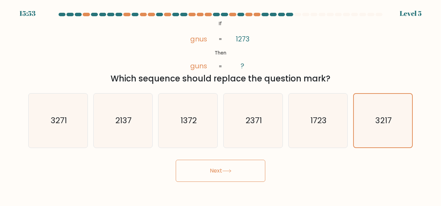
click at [193, 164] on button "Next" at bounding box center [221, 170] width 90 height 22
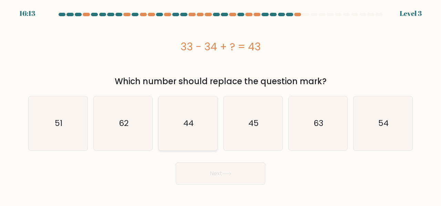
click at [176, 131] on icon "44" at bounding box center [188, 123] width 54 height 54
click at [220, 105] on input "c. 44" at bounding box center [220, 104] width 0 height 2
radio input "true"
click at [218, 169] on button "Next" at bounding box center [221, 173] width 90 height 22
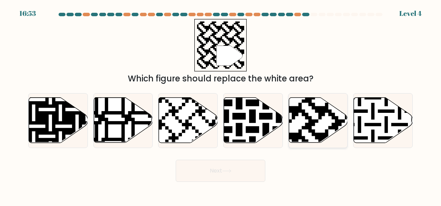
click at [317, 128] on icon at bounding box center [318, 119] width 59 height 45
click at [221, 105] on input "e." at bounding box center [220, 104] width 0 height 2
radio input "true"
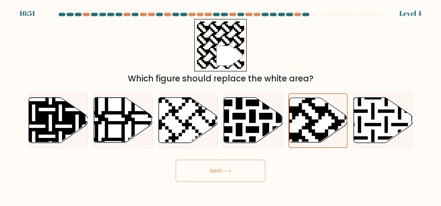
click at [213, 166] on button "Next" at bounding box center [221, 170] width 90 height 22
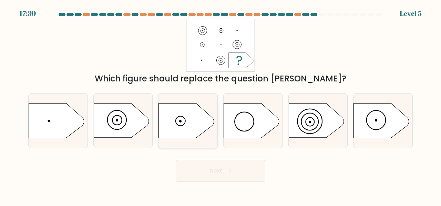
click at [183, 109] on icon at bounding box center [186, 120] width 55 height 34
click at [220, 105] on input "c." at bounding box center [220, 104] width 0 height 2
radio input "true"
click at [217, 161] on button "Next" at bounding box center [221, 170] width 90 height 22
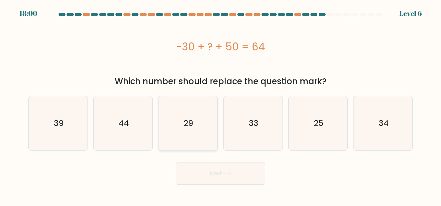
click at [192, 109] on icon "29" at bounding box center [188, 123] width 54 height 54
click at [220, 105] on input "c. 29" at bounding box center [220, 104] width 0 height 2
radio input "true"
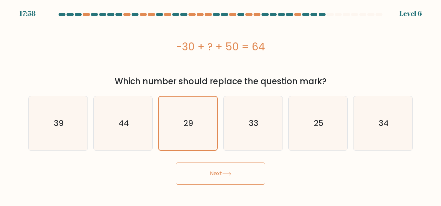
click at [208, 177] on button "Next" at bounding box center [221, 173] width 90 height 22
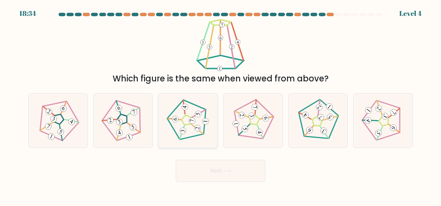
click at [187, 126] on icon at bounding box center [187, 119] width 43 height 43
click at [220, 105] on input "c." at bounding box center [220, 104] width 0 height 2
radio input "true"
click at [219, 173] on button "Next" at bounding box center [221, 170] width 90 height 22
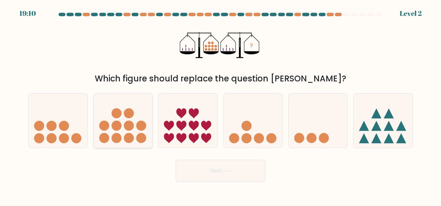
click at [133, 114] on circle at bounding box center [129, 113] width 10 height 10
click at [220, 105] on input "b." at bounding box center [220, 104] width 0 height 2
radio input "true"
click at [194, 166] on button "Next" at bounding box center [221, 170] width 90 height 22
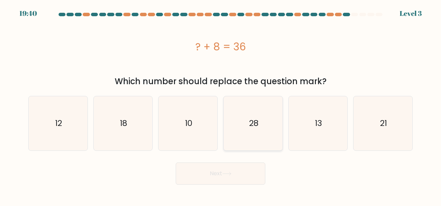
click at [240, 124] on icon "28" at bounding box center [253, 123] width 54 height 54
click at [221, 105] on input "d. 28" at bounding box center [220, 104] width 0 height 2
radio input "true"
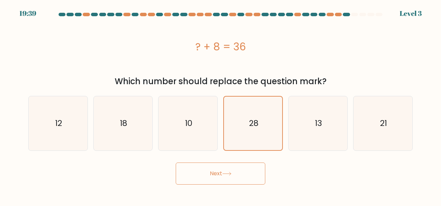
click at [228, 168] on button "Next" at bounding box center [221, 173] width 90 height 22
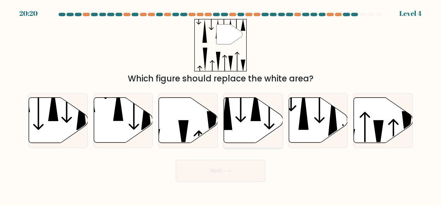
click at [262, 113] on icon at bounding box center [253, 119] width 59 height 45
click at [221, 105] on input "d." at bounding box center [220, 104] width 0 height 2
radio input "true"
click at [212, 167] on button "Next" at bounding box center [221, 170] width 90 height 22
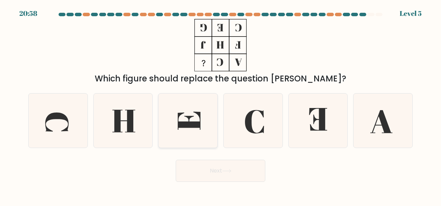
click at [196, 117] on icon at bounding box center [188, 120] width 54 height 54
click at [220, 105] on input "c." at bounding box center [220, 104] width 0 height 2
radio input "true"
click at [231, 165] on button "Next" at bounding box center [221, 170] width 90 height 22
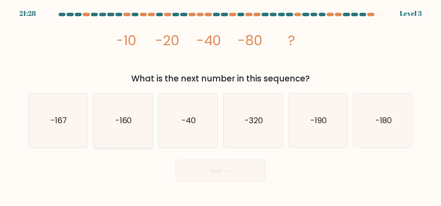
click at [123, 125] on text "-160" at bounding box center [123, 119] width 17 height 11
click at [220, 105] on input "b. -160" at bounding box center [220, 104] width 0 height 2
radio input "true"
click at [192, 168] on button "Next" at bounding box center [221, 170] width 90 height 22
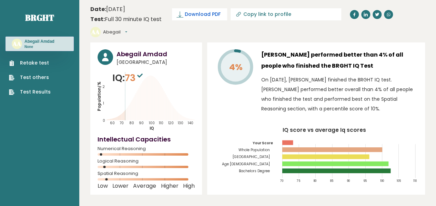
click at [202, 17] on span "Download PDF" at bounding box center [203, 14] width 36 height 7
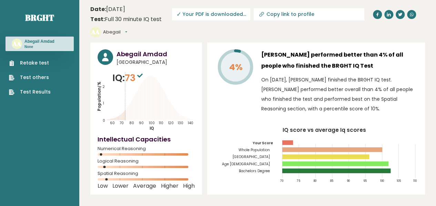
click at [261, 15] on icon at bounding box center [261, 14] width 7 height 7
type input "[URL][DOMAIN_NAME]"
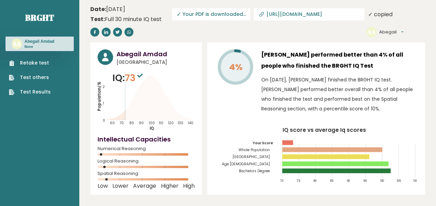
click at [62, 62] on div "Retake test Test others Test Results" at bounding box center [40, 73] width 68 height 44
click at [33, 64] on link "Retake test" at bounding box center [30, 62] width 42 height 7
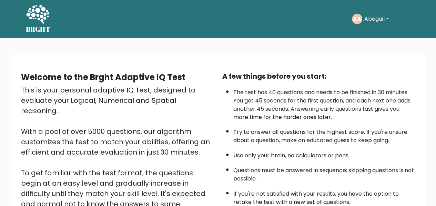
scroll to position [109, 0]
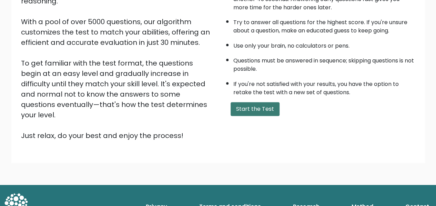
click at [253, 103] on button "Start the Test" at bounding box center [254, 109] width 49 height 14
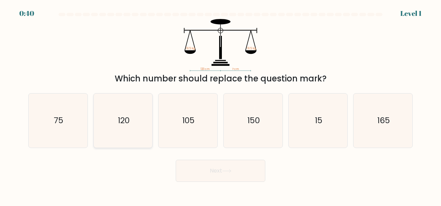
click at [128, 123] on text "120" at bounding box center [124, 119] width 12 height 11
click at [220, 105] on input "b. 120" at bounding box center [220, 104] width 0 height 2
radio input "true"
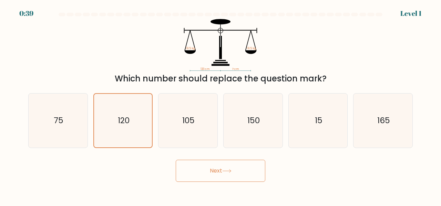
click at [210, 171] on button "Next" at bounding box center [221, 170] width 90 height 22
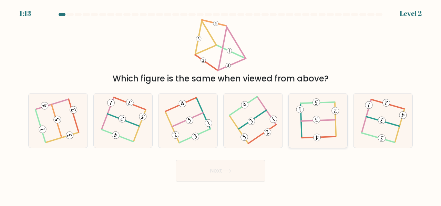
click at [299, 100] on icon at bounding box center [317, 119] width 43 height 43
click at [221, 103] on input "e." at bounding box center [220, 104] width 0 height 2
radio input "true"
click at [232, 159] on div "Next" at bounding box center [220, 168] width 393 height 25
click at [223, 169] on button "Next" at bounding box center [221, 170] width 90 height 22
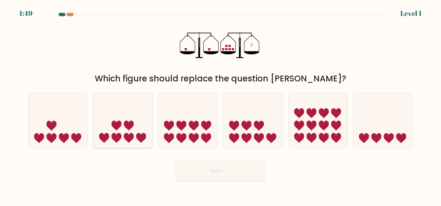
click at [127, 130] on icon at bounding box center [123, 120] width 59 height 49
click at [220, 105] on input "b." at bounding box center [220, 104] width 0 height 2
radio input "true"
click at [202, 165] on button "Next" at bounding box center [221, 170] width 90 height 22
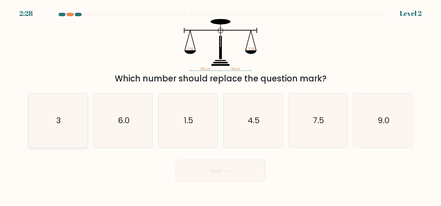
click at [71, 114] on icon "3" at bounding box center [58, 120] width 54 height 54
click at [220, 105] on input "a. 3" at bounding box center [220, 104] width 0 height 2
radio input "true"
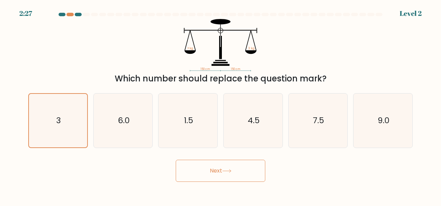
click at [180, 160] on button "Next" at bounding box center [221, 170] width 90 height 22
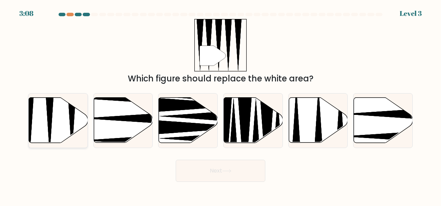
click at [35, 122] on icon at bounding box center [58, 119] width 59 height 45
click at [220, 105] on input "a." at bounding box center [220, 104] width 0 height 2
radio input "true"
click at [202, 169] on button "Next" at bounding box center [221, 170] width 90 height 22
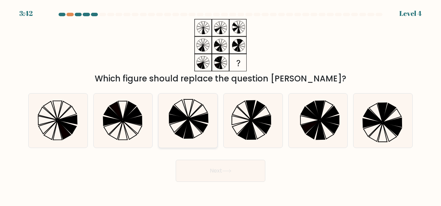
click at [190, 123] on icon at bounding box center [188, 120] width 54 height 54
click at [220, 105] on input "c." at bounding box center [220, 104] width 0 height 2
radio input "true"
click at [110, 122] on icon at bounding box center [112, 120] width 19 height 9
click at [220, 105] on input "b." at bounding box center [220, 104] width 0 height 2
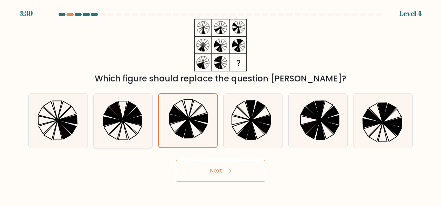
radio input "true"
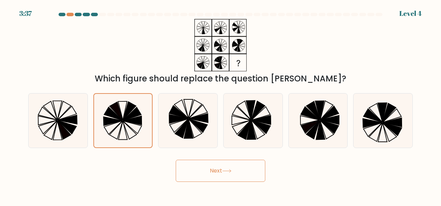
click at [195, 168] on button "Next" at bounding box center [221, 170] width 90 height 22
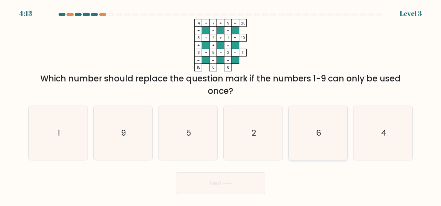
click at [307, 129] on icon "6" at bounding box center [318, 133] width 54 height 54
click at [221, 105] on input "e. 6" at bounding box center [220, 104] width 0 height 2
radio input "true"
click at [203, 183] on button "Next" at bounding box center [221, 183] width 90 height 22
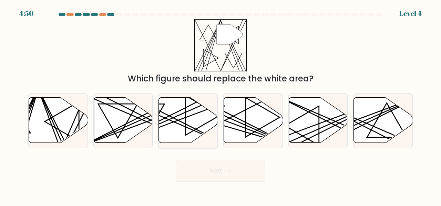
click at [205, 119] on icon at bounding box center [188, 119] width 59 height 45
click at [220, 105] on input "c." at bounding box center [220, 104] width 0 height 2
radio input "true"
click at [235, 177] on button "Next" at bounding box center [221, 170] width 90 height 22
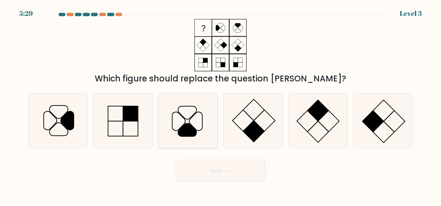
click at [184, 118] on icon at bounding box center [178, 121] width 13 height 19
click at [220, 105] on input "c." at bounding box center [220, 104] width 0 height 2
radio input "true"
click at [222, 165] on button "Next" at bounding box center [221, 170] width 90 height 22
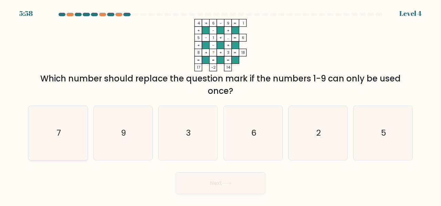
click at [80, 123] on icon "7" at bounding box center [58, 133] width 54 height 54
click at [220, 105] on input "a. 7" at bounding box center [220, 104] width 0 height 2
radio input "true"
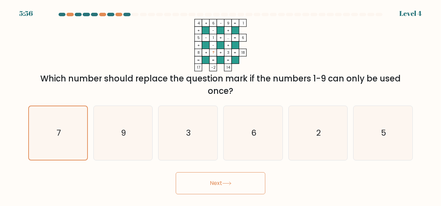
click at [203, 188] on button "Next" at bounding box center [221, 183] width 90 height 22
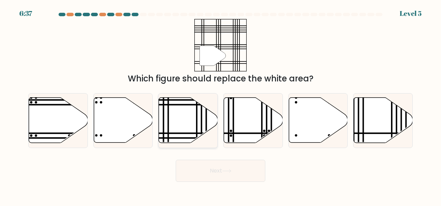
click at [187, 120] on icon at bounding box center [188, 119] width 59 height 45
click at [220, 105] on input "c." at bounding box center [220, 104] width 0 height 2
radio input "true"
click at [224, 173] on button "Next" at bounding box center [221, 170] width 90 height 22
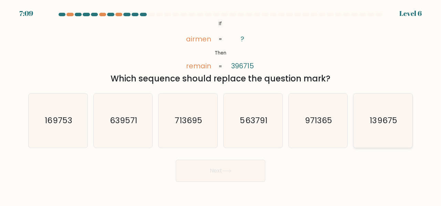
click at [377, 115] on text "139675" at bounding box center [383, 119] width 27 height 11
click at [221, 105] on input "f. 139675" at bounding box center [220, 104] width 0 height 2
radio input "true"
click at [202, 168] on button "Next" at bounding box center [221, 170] width 90 height 22
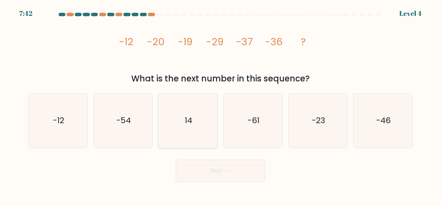
click at [207, 98] on icon "14" at bounding box center [188, 120] width 54 height 54
click at [220, 103] on input "c. 14" at bounding box center [220, 104] width 0 height 2
radio input "true"
click at [236, 173] on button "Next" at bounding box center [221, 170] width 90 height 22
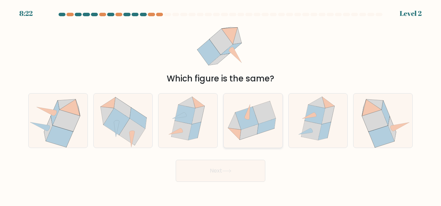
click at [259, 126] on icon at bounding box center [266, 125] width 19 height 15
click at [221, 105] on input "d." at bounding box center [220, 104] width 0 height 2
radio input "true"
click at [212, 167] on button "Next" at bounding box center [221, 170] width 90 height 22
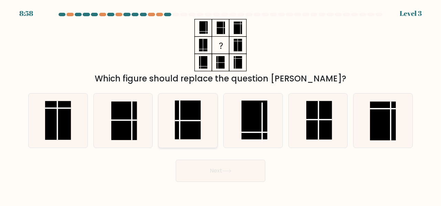
click at [196, 103] on rect at bounding box center [188, 119] width 26 height 39
click at [220, 103] on input "c." at bounding box center [220, 104] width 0 height 2
radio input "true"
click at [216, 160] on button "Next" at bounding box center [221, 170] width 90 height 22
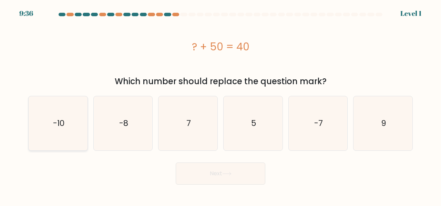
click at [57, 123] on text "-10" at bounding box center [58, 122] width 11 height 11
click at [220, 105] on input "a. -10" at bounding box center [220, 104] width 0 height 2
radio input "true"
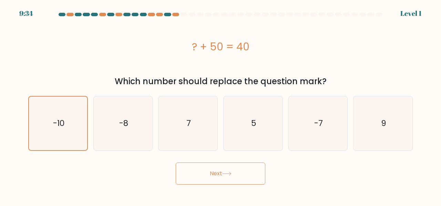
click at [190, 173] on button "Next" at bounding box center [221, 173] width 90 height 22
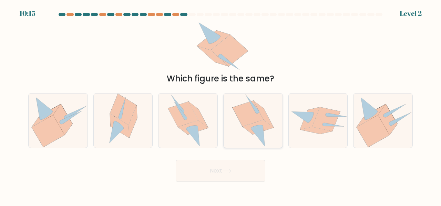
click at [263, 121] on icon at bounding box center [257, 126] width 31 height 14
click at [221, 105] on input "d." at bounding box center [220, 104] width 0 height 2
radio input "true"
click at [221, 170] on button "Next" at bounding box center [221, 170] width 90 height 22
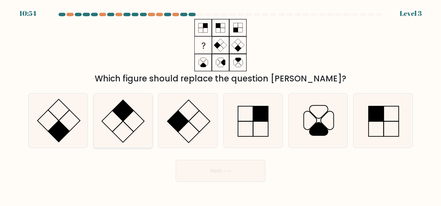
click at [134, 117] on icon at bounding box center [123, 120] width 54 height 54
click at [220, 105] on input "b." at bounding box center [220, 104] width 0 height 2
radio input "true"
click at [199, 170] on button "Next" at bounding box center [221, 170] width 90 height 22
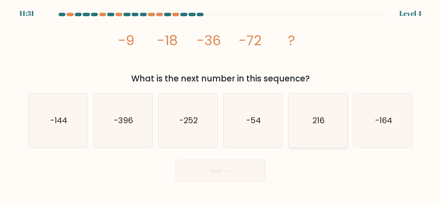
click at [305, 117] on icon "216" at bounding box center [318, 120] width 54 height 54
click at [221, 105] on input "e. 216" at bounding box center [220, 104] width 0 height 2
radio input "true"
click at [222, 171] on button "Next" at bounding box center [221, 170] width 90 height 22
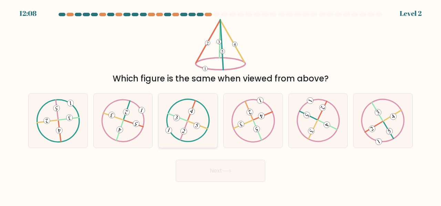
click at [198, 130] on icon at bounding box center [188, 119] width 44 height 43
click at [220, 105] on input "c." at bounding box center [220, 104] width 0 height 2
radio input "true"
click at [218, 165] on button "Next" at bounding box center [221, 170] width 90 height 22
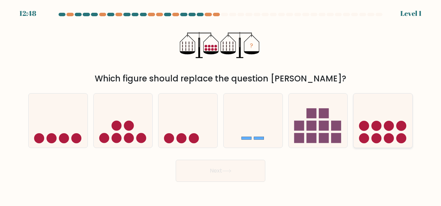
click at [406, 130] on icon at bounding box center [382, 120] width 59 height 49
click at [221, 105] on input "f." at bounding box center [220, 104] width 0 height 2
radio input "true"
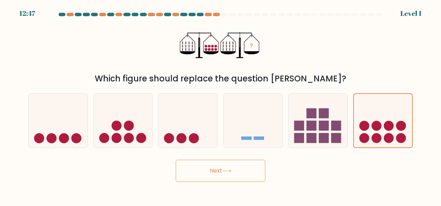
click at [249, 170] on button "Next" at bounding box center [221, 170] width 90 height 22
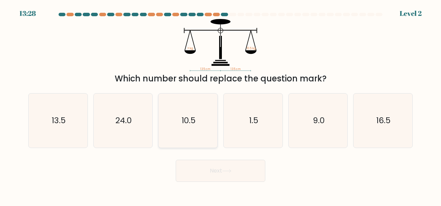
click at [207, 115] on icon "10.5" at bounding box center [188, 120] width 54 height 54
click at [220, 105] on input "c. 10.5" at bounding box center [220, 104] width 0 height 2
radio input "true"
click at [229, 165] on button "Next" at bounding box center [221, 170] width 90 height 22
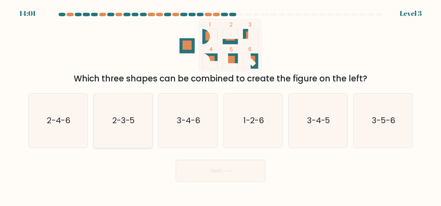
click at [129, 113] on icon "2-3-5" at bounding box center [123, 120] width 54 height 54
click at [220, 105] on input "b. 2-3-5" at bounding box center [220, 104] width 0 height 2
radio input "true"
click at [215, 163] on button "Next" at bounding box center [221, 170] width 90 height 22
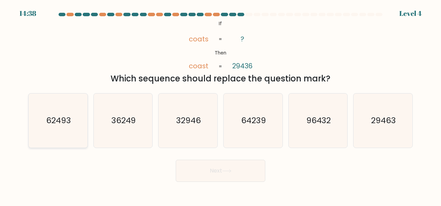
click at [82, 112] on icon "62493" at bounding box center [58, 120] width 54 height 54
click at [220, 105] on input "a. 62493" at bounding box center [220, 104] width 0 height 2
radio input "true"
click at [201, 166] on button "Next" at bounding box center [221, 170] width 90 height 22
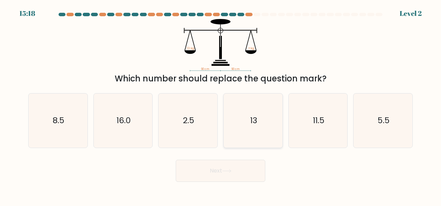
click at [243, 132] on icon "13" at bounding box center [253, 120] width 54 height 54
click at [221, 105] on input "d. 13" at bounding box center [220, 104] width 0 height 2
radio input "true"
click at [225, 166] on button "Next" at bounding box center [221, 170] width 90 height 22
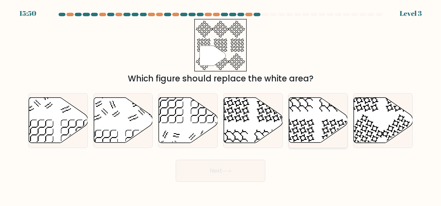
click at [306, 135] on icon at bounding box center [318, 119] width 59 height 45
click at [221, 105] on input "e." at bounding box center [220, 104] width 0 height 2
radio input "true"
drag, startPoint x: 306, startPoint y: 135, endPoint x: 380, endPoint y: 114, distance: 77.8
click at [380, 114] on div "a. b. c. d." at bounding box center [220, 117] width 390 height 60
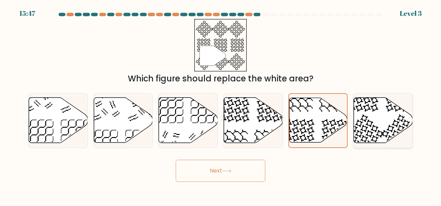
click at [380, 114] on icon at bounding box center [383, 119] width 59 height 45
click at [221, 105] on input "f." at bounding box center [220, 104] width 0 height 2
radio input "true"
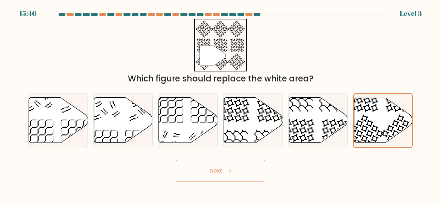
click at [224, 169] on icon at bounding box center [226, 171] width 9 height 4
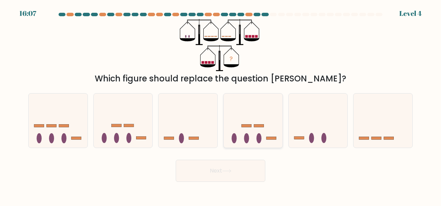
click at [262, 130] on icon at bounding box center [252, 120] width 59 height 49
click at [221, 105] on input "d." at bounding box center [220, 104] width 0 height 2
radio input "true"
click at [238, 180] on button "Next" at bounding box center [221, 170] width 90 height 22
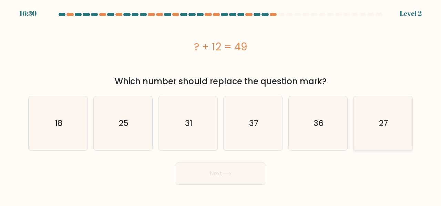
click at [370, 126] on icon "27" at bounding box center [383, 123] width 54 height 54
click at [221, 105] on input "f. 27" at bounding box center [220, 104] width 0 height 2
radio input "true"
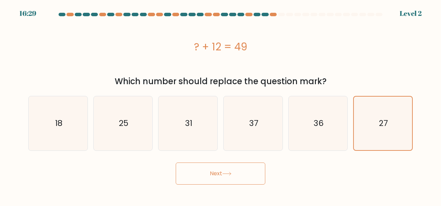
click at [237, 171] on button "Next" at bounding box center [221, 173] width 90 height 22
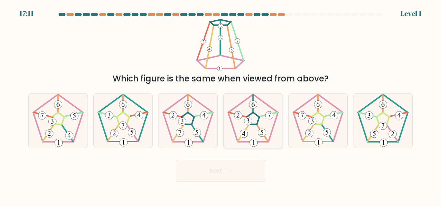
click at [269, 115] on icon at bounding box center [269, 114] width 3 height 5
click at [221, 105] on input "d." at bounding box center [220, 104] width 0 height 2
radio input "true"
click at [221, 162] on button "Next" at bounding box center [221, 170] width 90 height 22
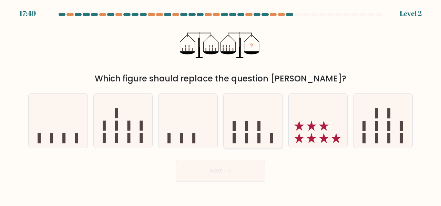
click at [266, 128] on icon at bounding box center [252, 120] width 59 height 49
click at [221, 105] on input "d." at bounding box center [220, 104] width 0 height 2
radio input "true"
click at [228, 166] on button "Next" at bounding box center [221, 170] width 90 height 22
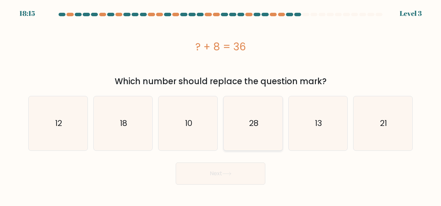
click at [231, 139] on icon "28" at bounding box center [253, 123] width 54 height 54
click at [221, 105] on input "d. 28" at bounding box center [220, 104] width 0 height 2
radio input "true"
click at [223, 176] on button "Next" at bounding box center [221, 173] width 90 height 22
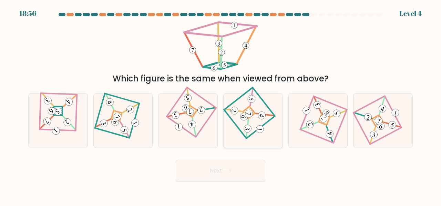
click at [259, 110] on icon at bounding box center [253, 119] width 38 height 43
click at [221, 105] on input "d." at bounding box center [220, 104] width 0 height 2
radio input "true"
click at [224, 175] on button "Next" at bounding box center [221, 170] width 90 height 22
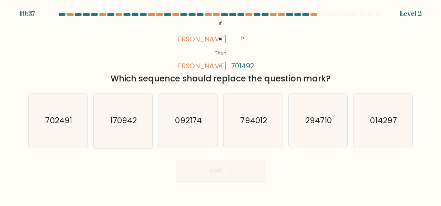
click at [138, 117] on icon "170942" at bounding box center [123, 120] width 54 height 54
click at [220, 105] on input "b. 170942" at bounding box center [220, 104] width 0 height 2
radio input "true"
click at [217, 175] on button "Next" at bounding box center [221, 170] width 90 height 22
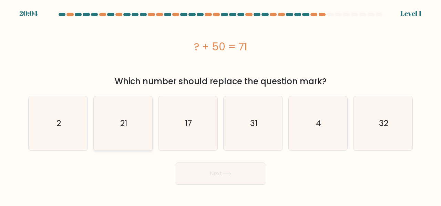
click at [123, 147] on icon "21" at bounding box center [123, 123] width 54 height 54
click at [220, 105] on input "b. 21" at bounding box center [220, 104] width 0 height 2
radio input "true"
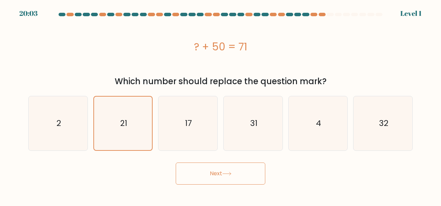
click at [247, 178] on button "Next" at bounding box center [221, 173] width 90 height 22
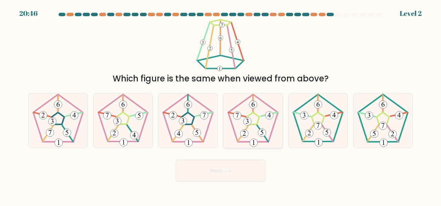
click at [251, 136] on icon at bounding box center [253, 120] width 54 height 54
click at [221, 105] on input "d." at bounding box center [220, 104] width 0 height 2
radio input "true"
click at [229, 169] on icon at bounding box center [226, 171] width 9 height 4
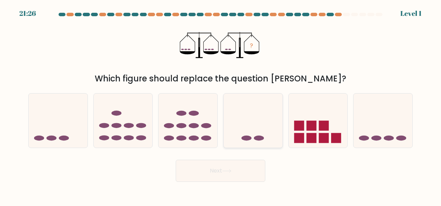
click at [262, 135] on icon at bounding box center [252, 120] width 59 height 49
click at [221, 105] on input "d." at bounding box center [220, 104] width 0 height 2
radio input "true"
click at [234, 172] on button "Next" at bounding box center [221, 170] width 90 height 22
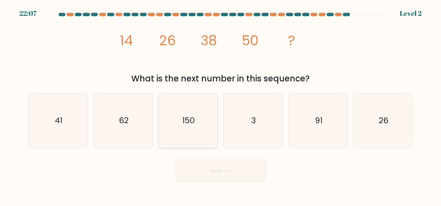
click at [181, 125] on icon "150" at bounding box center [188, 120] width 54 height 54
click at [220, 105] on input "c. 150" at bounding box center [220, 104] width 0 height 2
radio input "true"
click at [223, 170] on button "Next" at bounding box center [221, 170] width 90 height 22
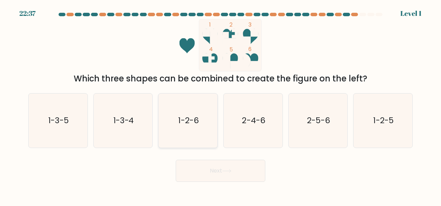
click at [188, 106] on icon "1-2-6" at bounding box center [188, 120] width 54 height 54
click at [220, 105] on input "c. 1-2-6" at bounding box center [220, 104] width 0 height 2
radio input "true"
click at [142, 105] on icon "1-3-4" at bounding box center [123, 120] width 54 height 54
click at [220, 105] on input "b. 1-3-4" at bounding box center [220, 104] width 0 height 2
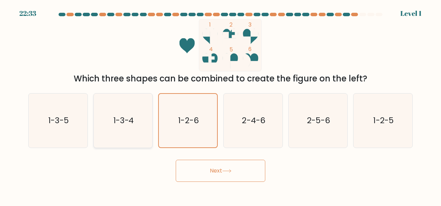
radio input "true"
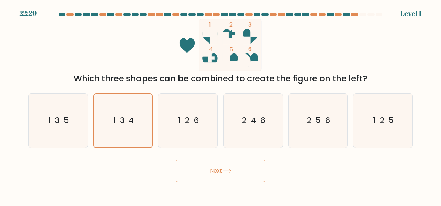
click at [223, 162] on button "Next" at bounding box center [221, 170] width 90 height 22
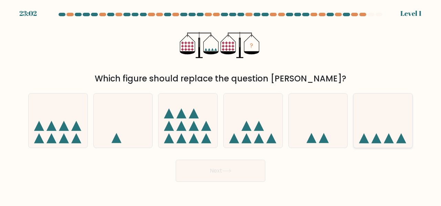
click at [361, 121] on icon at bounding box center [382, 120] width 59 height 49
click at [221, 105] on input "f." at bounding box center [220, 104] width 0 height 2
radio input "true"
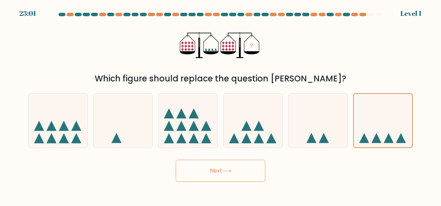
click at [224, 172] on button "Next" at bounding box center [221, 170] width 90 height 22
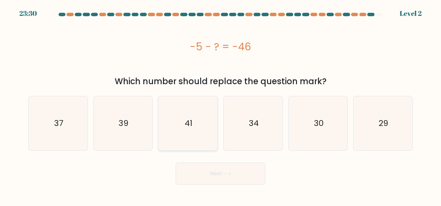
click at [201, 130] on icon "41" at bounding box center [188, 123] width 54 height 54
click at [220, 105] on input "c. 41" at bounding box center [220, 104] width 0 height 2
radio input "true"
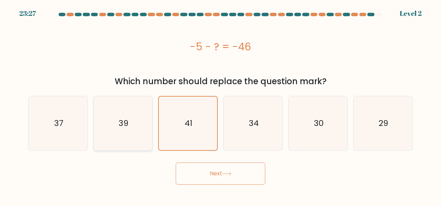
click at [142, 119] on icon "39" at bounding box center [123, 123] width 54 height 54
click at [220, 105] on input "b. 39" at bounding box center [220, 104] width 0 height 2
radio input "true"
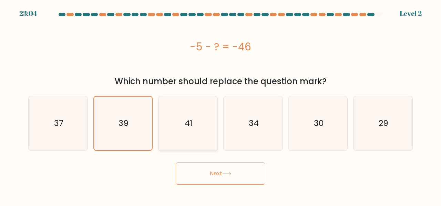
click at [189, 120] on text "41" at bounding box center [189, 122] width 8 height 11
click at [220, 105] on input "c. 41" at bounding box center [220, 104] width 0 height 2
radio input "true"
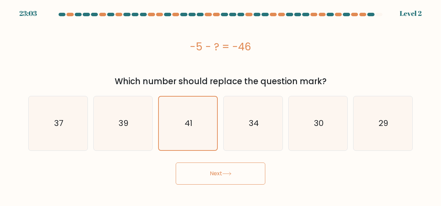
click at [209, 170] on button "Next" at bounding box center [221, 173] width 90 height 22
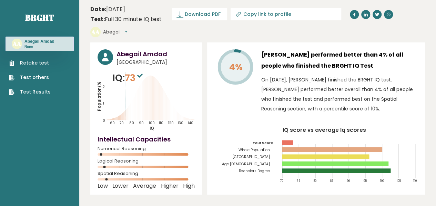
click at [36, 63] on link "Retake test" at bounding box center [30, 62] width 42 height 7
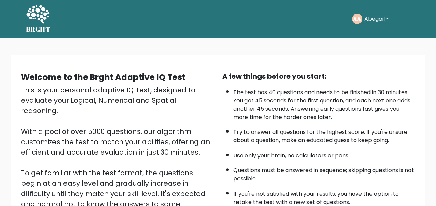
scroll to position [109, 0]
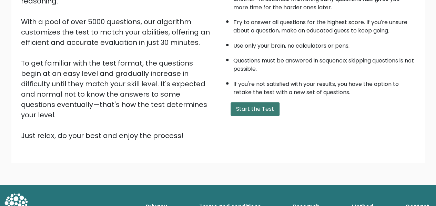
click at [266, 106] on button "Start the Test" at bounding box center [254, 109] width 49 height 14
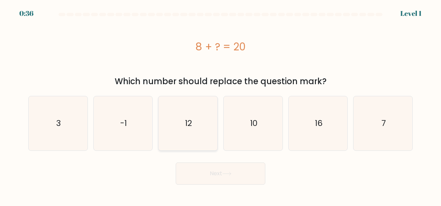
click at [201, 139] on icon "12" at bounding box center [188, 123] width 54 height 54
click at [220, 105] on input "c. 12" at bounding box center [220, 104] width 0 height 2
radio input "true"
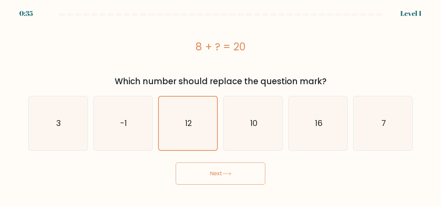
click at [219, 177] on button "Next" at bounding box center [221, 173] width 90 height 22
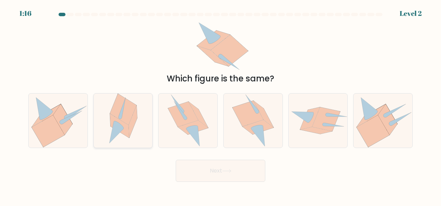
click at [128, 115] on icon at bounding box center [123, 109] width 27 height 31
click at [220, 105] on input "b." at bounding box center [220, 104] width 0 height 2
radio input "true"
click at [230, 171] on icon at bounding box center [226, 171] width 9 height 4
click at [222, 167] on button "Next" at bounding box center [221, 170] width 90 height 22
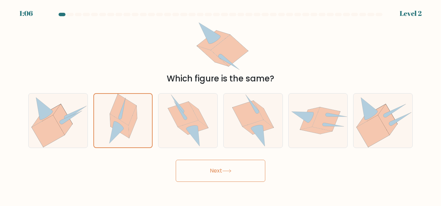
click at [209, 172] on button "Next" at bounding box center [221, 170] width 90 height 22
click at [136, 122] on icon at bounding box center [123, 120] width 36 height 53
click at [220, 105] on input "b." at bounding box center [220, 104] width 0 height 2
click at [186, 123] on icon at bounding box center [183, 114] width 30 height 25
click at [220, 105] on input "c." at bounding box center [220, 104] width 0 height 2
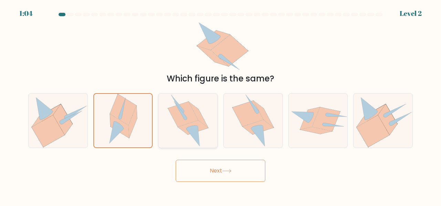
radio input "true"
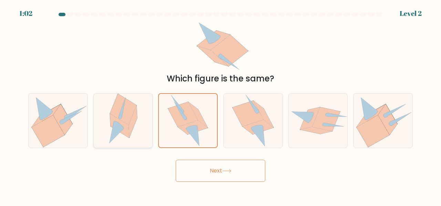
click at [149, 119] on div at bounding box center [123, 120] width 60 height 55
click at [220, 105] on input "b." at bounding box center [220, 104] width 0 height 2
radio input "true"
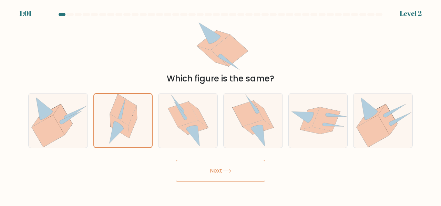
click at [211, 164] on button "Next" at bounding box center [221, 170] width 90 height 22
click at [265, 137] on icon at bounding box center [253, 120] width 42 height 54
click at [221, 105] on input "d." at bounding box center [220, 104] width 0 height 2
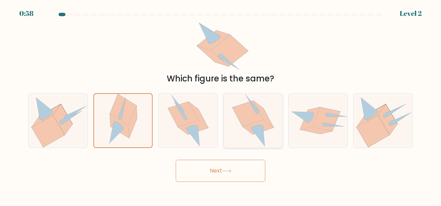
radio input "true"
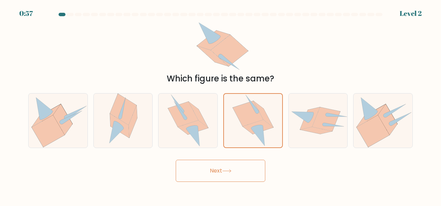
click at [238, 172] on button "Next" at bounding box center [221, 170] width 90 height 22
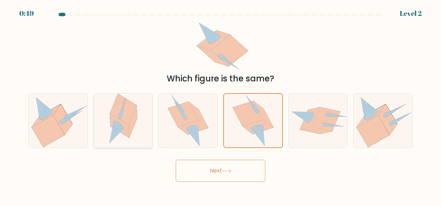
click at [115, 117] on icon at bounding box center [123, 109] width 27 height 31
click at [220, 105] on input "b." at bounding box center [220, 104] width 0 height 2
radio input "true"
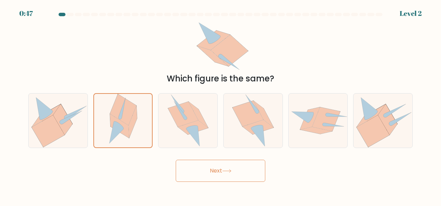
click at [218, 177] on button "Next" at bounding box center [221, 170] width 90 height 22
click at [176, 159] on button "Next" at bounding box center [221, 170] width 90 height 22
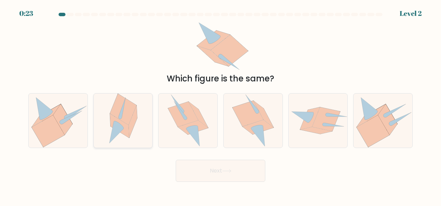
click at [128, 128] on icon at bounding box center [119, 126] width 19 height 24
click at [220, 105] on input "b." at bounding box center [220, 104] width 0 height 2
radio input "true"
click at [234, 161] on button "Next" at bounding box center [221, 170] width 90 height 22
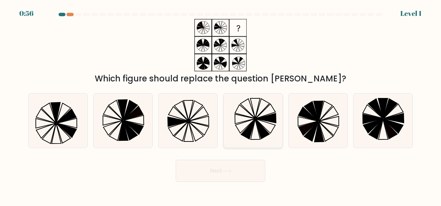
click at [257, 126] on icon at bounding box center [255, 129] width 10 height 20
click at [221, 105] on input "d." at bounding box center [220, 104] width 0 height 2
radio input "true"
click at [253, 171] on button "Next" at bounding box center [221, 170] width 90 height 22
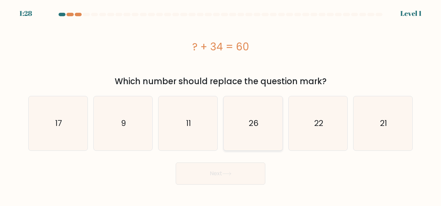
click at [278, 135] on icon "26" at bounding box center [253, 123] width 54 height 54
click at [221, 105] on input "d. 26" at bounding box center [220, 104] width 0 height 2
radio input "true"
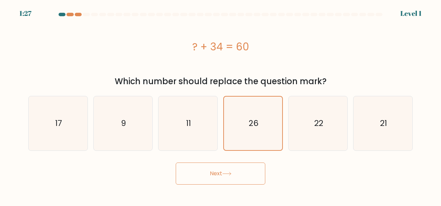
click at [233, 179] on button "Next" at bounding box center [221, 173] width 90 height 22
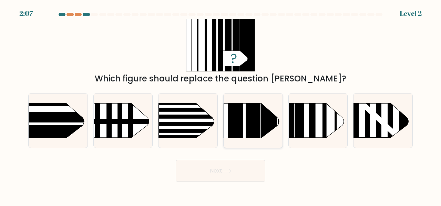
click at [245, 117] on rect at bounding box center [252, 91] width 14 height 117
click at [221, 105] on input "d." at bounding box center [220, 104] width 0 height 2
radio input "true"
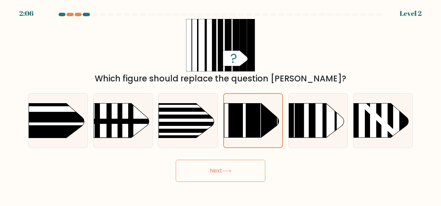
click at [230, 165] on button "Next" at bounding box center [221, 170] width 90 height 22
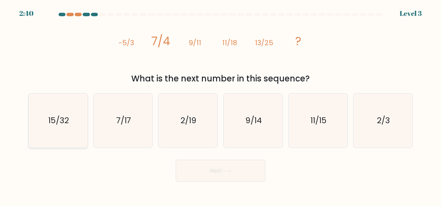
click at [53, 126] on icon "15/32" at bounding box center [58, 120] width 54 height 54
click at [220, 105] on input "a. 15/32" at bounding box center [220, 104] width 0 height 2
radio input "true"
click at [233, 168] on button "Next" at bounding box center [221, 170] width 90 height 22
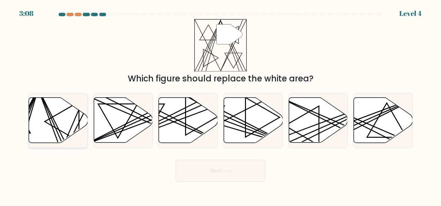
click at [55, 119] on icon at bounding box center [58, 119] width 59 height 45
click at [220, 105] on input "a." at bounding box center [220, 104] width 0 height 2
radio input "true"
click at [204, 169] on button "Next" at bounding box center [221, 170] width 90 height 22
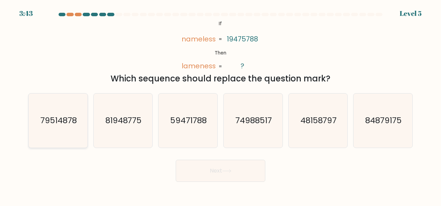
click at [62, 132] on icon "79514878" at bounding box center [58, 120] width 54 height 54
click at [220, 105] on input "a. 79514878" at bounding box center [220, 104] width 0 height 2
radio input "true"
click at [321, 121] on text "48158797" at bounding box center [318, 119] width 36 height 11
click at [221, 105] on input "e. 48158797" at bounding box center [220, 104] width 0 height 2
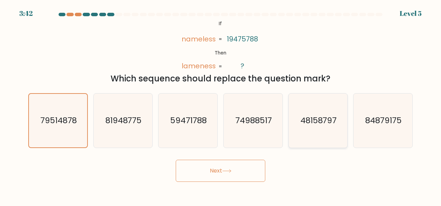
radio input "true"
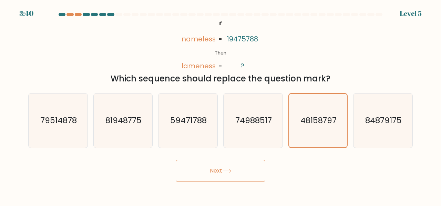
click at [227, 170] on icon at bounding box center [226, 171] width 9 height 4
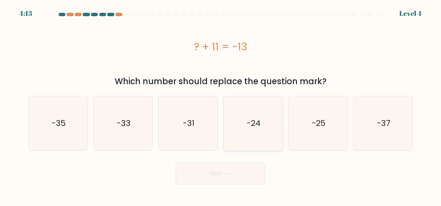
click at [252, 124] on text "-24" at bounding box center [254, 122] width 14 height 11
click at [221, 105] on input "d. -24" at bounding box center [220, 104] width 0 height 2
radio input "true"
click at [220, 177] on button "Next" at bounding box center [221, 173] width 90 height 22
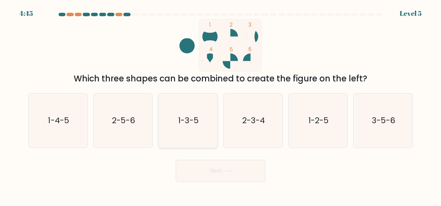
click at [191, 104] on icon "1-3-5" at bounding box center [188, 120] width 54 height 54
click at [220, 104] on input "c. 1-3-5" at bounding box center [220, 104] width 0 height 2
radio input "true"
click at [203, 168] on button "Next" at bounding box center [221, 170] width 90 height 22
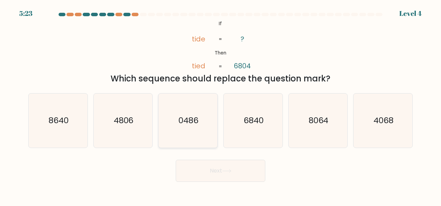
click at [193, 112] on icon "0486" at bounding box center [188, 120] width 54 height 54
click at [220, 105] on input "c. 0486" at bounding box center [220, 104] width 0 height 2
radio input "true"
click at [227, 170] on icon at bounding box center [226, 171] width 9 height 4
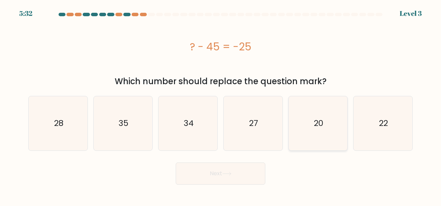
click at [312, 134] on icon "20" at bounding box center [318, 123] width 54 height 54
click at [221, 105] on input "e. 20" at bounding box center [220, 104] width 0 height 2
radio input "true"
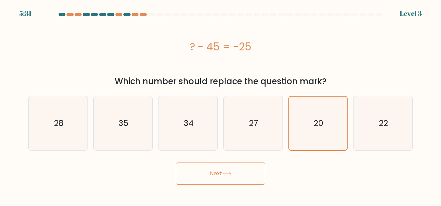
click at [243, 183] on button "Next" at bounding box center [221, 173] width 90 height 22
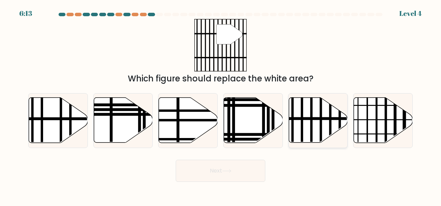
click at [309, 104] on icon at bounding box center [318, 119] width 59 height 45
click at [221, 104] on input "e." at bounding box center [220, 104] width 0 height 2
radio input "true"
click at [209, 166] on button "Next" at bounding box center [221, 170] width 90 height 22
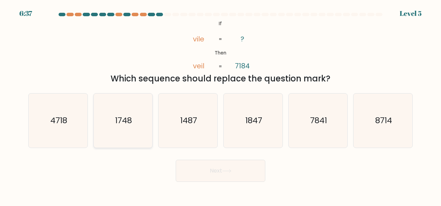
click at [134, 116] on icon "1748" at bounding box center [123, 120] width 54 height 54
click at [220, 105] on input "b. 1748" at bounding box center [220, 104] width 0 height 2
radio input "true"
click at [204, 174] on button "Next" at bounding box center [221, 170] width 90 height 22
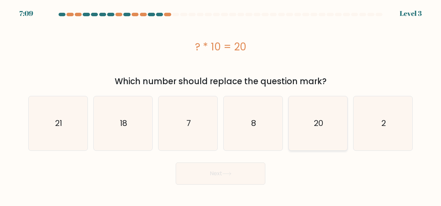
click at [298, 115] on icon "20" at bounding box center [318, 123] width 54 height 54
click at [221, 105] on input "e. 20" at bounding box center [220, 104] width 0 height 2
radio input "true"
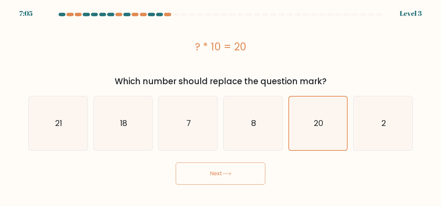
click at [230, 172] on icon at bounding box center [226, 173] width 9 height 4
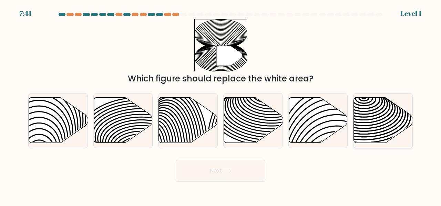
click at [386, 121] on icon at bounding box center [364, 126] width 118 height 59
click at [221, 105] on input "f." at bounding box center [220, 104] width 0 height 2
radio input "true"
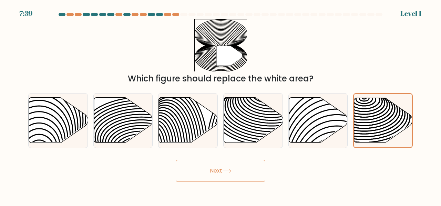
click at [245, 167] on button "Next" at bounding box center [221, 170] width 90 height 22
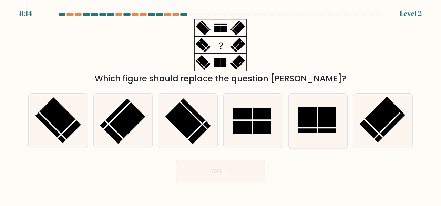
click at [317, 117] on line at bounding box center [317, 120] width 0 height 26
click at [221, 105] on input "e." at bounding box center [220, 104] width 0 height 2
radio input "true"
click at [255, 117] on rect at bounding box center [251, 120] width 39 height 26
click at [221, 105] on input "d." at bounding box center [220, 104] width 0 height 2
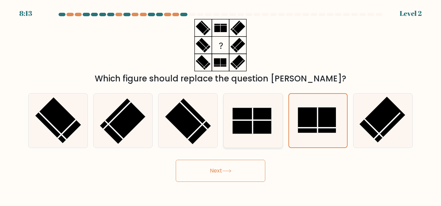
radio input "true"
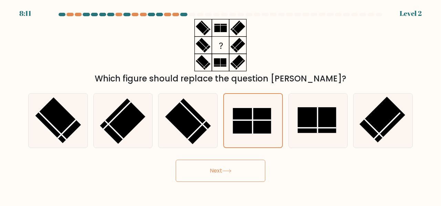
click at [217, 167] on button "Next" at bounding box center [221, 170] width 90 height 22
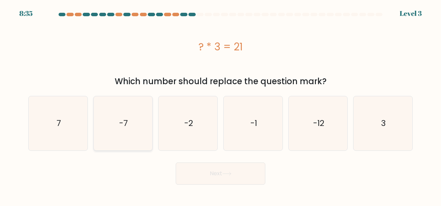
click at [134, 118] on icon "-7" at bounding box center [123, 123] width 54 height 54
click at [220, 105] on input "b. -7" at bounding box center [220, 104] width 0 height 2
radio input "true"
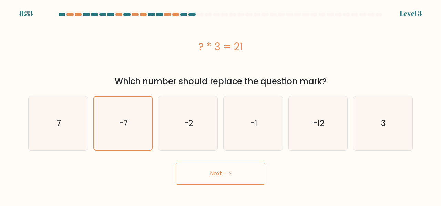
click at [234, 172] on button "Next" at bounding box center [221, 173] width 90 height 22
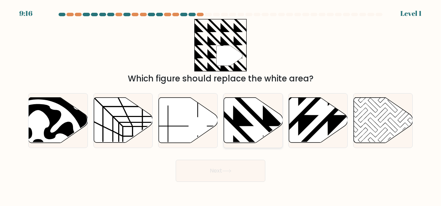
click at [254, 124] on icon at bounding box center [253, 119] width 59 height 45
click at [221, 105] on input "d." at bounding box center [220, 104] width 0 height 2
radio input "true"
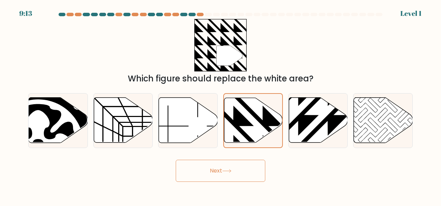
click at [216, 164] on button "Next" at bounding box center [221, 170] width 90 height 22
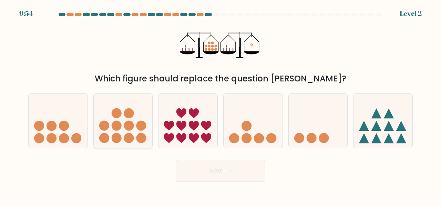
click at [138, 106] on icon at bounding box center [123, 120] width 59 height 49
click at [220, 105] on input "b." at bounding box center [220, 104] width 0 height 2
radio input "true"
click at [213, 163] on button "Next" at bounding box center [221, 170] width 90 height 22
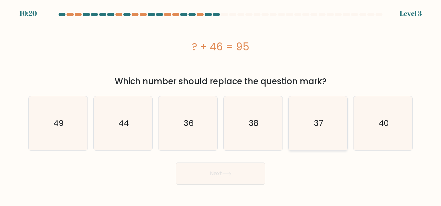
click at [323, 134] on icon "37" at bounding box center [318, 123] width 54 height 54
click at [221, 105] on input "e. 37" at bounding box center [220, 104] width 0 height 2
radio input "true"
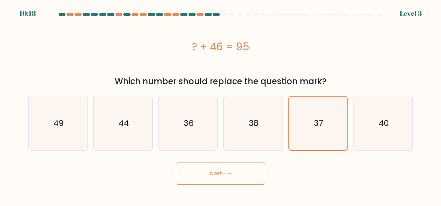
click at [222, 177] on button "Next" at bounding box center [221, 173] width 90 height 22
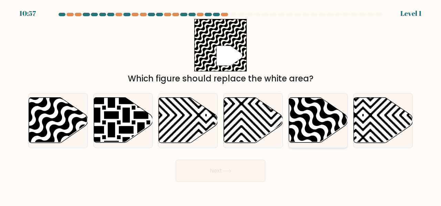
click at [317, 115] on icon at bounding box center [318, 119] width 59 height 45
click at [221, 105] on input "e." at bounding box center [220, 104] width 0 height 2
radio input "true"
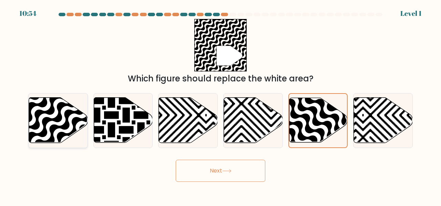
click at [46, 115] on icon at bounding box center [58, 119] width 59 height 45
click at [220, 105] on input "a." at bounding box center [220, 104] width 0 height 2
radio input "true"
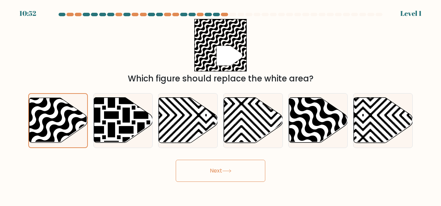
click at [188, 169] on button "Next" at bounding box center [221, 170] width 90 height 22
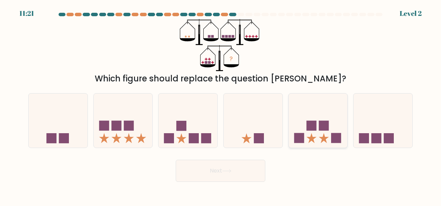
click at [323, 102] on icon at bounding box center [318, 120] width 59 height 49
click at [221, 103] on input "e." at bounding box center [220, 104] width 0 height 2
radio input "true"
click at [212, 163] on button "Next" at bounding box center [221, 170] width 90 height 22
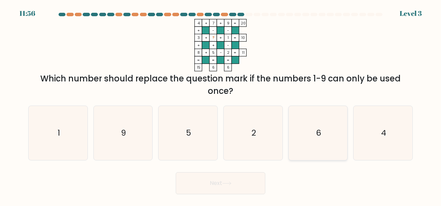
click at [315, 125] on icon "6" at bounding box center [318, 133] width 54 height 54
click at [221, 105] on input "e. 6" at bounding box center [220, 104] width 0 height 2
radio input "true"
click at [198, 182] on button "Next" at bounding box center [221, 183] width 90 height 22
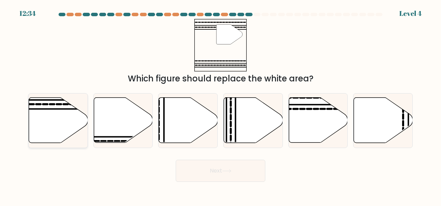
click at [64, 118] on icon at bounding box center [58, 119] width 59 height 45
click at [220, 105] on input "a." at bounding box center [220, 104] width 0 height 2
radio input "true"
click at [208, 168] on button "Next" at bounding box center [221, 170] width 90 height 22
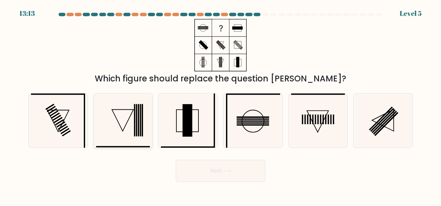
click at [122, 109] on icon at bounding box center [123, 120] width 22 height 22
click at [220, 105] on input "b." at bounding box center [220, 104] width 0 height 2
radio input "true"
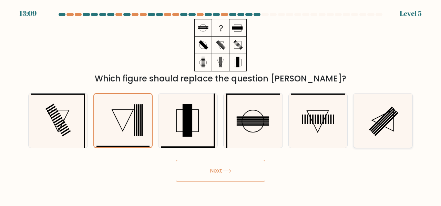
click at [373, 111] on icon at bounding box center [383, 120] width 54 height 54
click at [221, 105] on input "f." at bounding box center [220, 104] width 0 height 2
radio input "true"
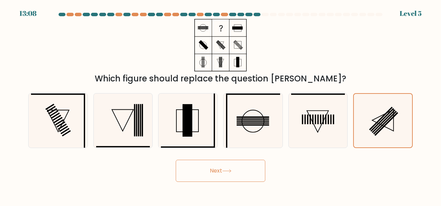
click at [237, 170] on button "Next" at bounding box center [221, 170] width 90 height 22
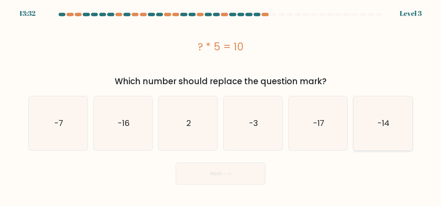
click at [390, 139] on icon "-14" at bounding box center [383, 123] width 54 height 54
click at [221, 105] on input "f. -14" at bounding box center [220, 104] width 0 height 2
radio input "true"
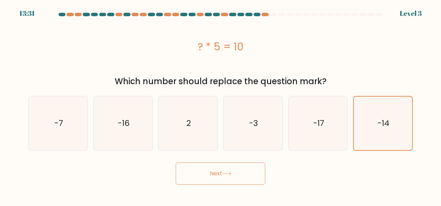
click at [220, 176] on button "Next" at bounding box center [221, 173] width 90 height 22
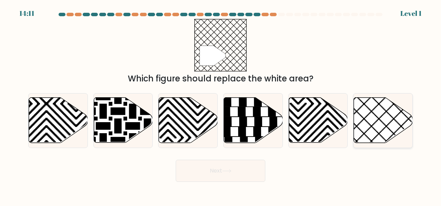
click at [387, 117] on icon at bounding box center [383, 119] width 59 height 45
click at [221, 105] on input "f." at bounding box center [220, 104] width 0 height 2
radio input "true"
click at [229, 167] on button "Next" at bounding box center [221, 170] width 90 height 22
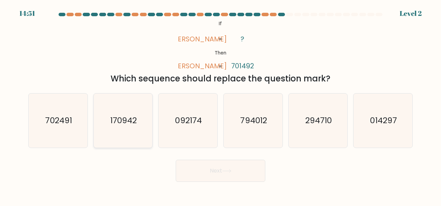
click at [143, 131] on icon "170942" at bounding box center [123, 120] width 54 height 54
click at [220, 105] on input "b. 170942" at bounding box center [220, 104] width 0 height 2
radio input "true"
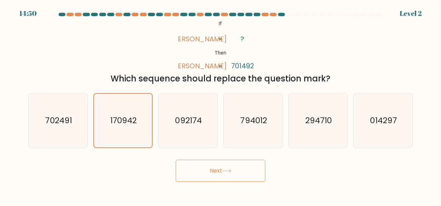
click at [206, 169] on button "Next" at bounding box center [221, 170] width 90 height 22
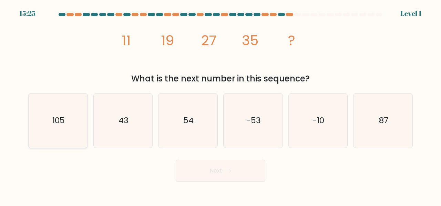
click at [59, 123] on text "105" at bounding box center [58, 119] width 12 height 11
click at [220, 105] on input "a. 105" at bounding box center [220, 104] width 0 height 2
radio input "true"
click at [197, 167] on button "Next" at bounding box center [221, 170] width 90 height 22
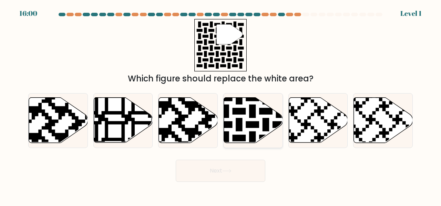
click at [242, 122] on icon at bounding box center [253, 119] width 59 height 45
click at [221, 105] on input "d." at bounding box center [220, 104] width 0 height 2
radio input "true"
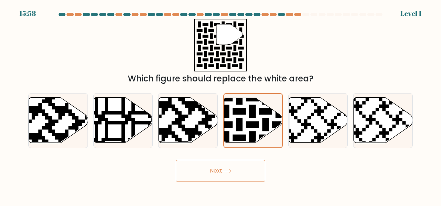
click at [212, 177] on button "Next" at bounding box center [221, 170] width 90 height 22
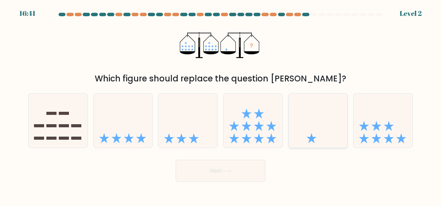
click at [311, 130] on icon at bounding box center [318, 120] width 59 height 49
click at [221, 105] on input "e." at bounding box center [220, 104] width 0 height 2
radio input "true"
click at [216, 168] on button "Next" at bounding box center [221, 170] width 90 height 22
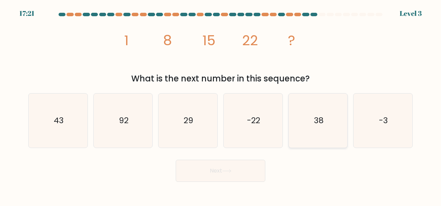
click at [309, 121] on icon "38" at bounding box center [318, 120] width 54 height 54
click at [221, 105] on input "e. 38" at bounding box center [220, 104] width 0 height 2
radio input "true"
click at [234, 168] on button "Next" at bounding box center [221, 170] width 90 height 22
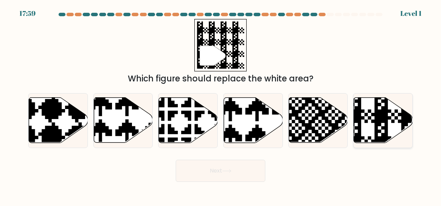
click at [375, 123] on icon at bounding box center [401, 96] width 107 height 107
click at [221, 105] on input "f." at bounding box center [220, 104] width 0 height 2
radio input "true"
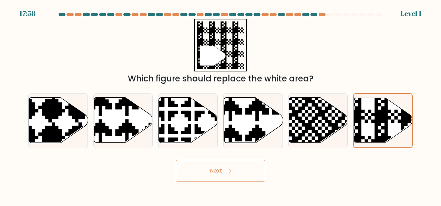
click at [258, 164] on button "Next" at bounding box center [221, 170] width 90 height 22
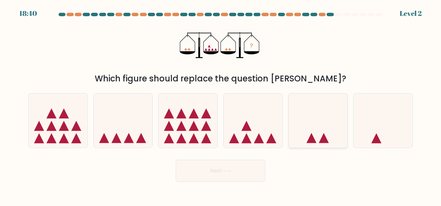
drag, startPoint x: 312, startPoint y: 157, endPoint x: 313, endPoint y: 130, distance: 26.9
click at [313, 130] on form at bounding box center [220, 97] width 441 height 169
click at [313, 130] on icon at bounding box center [318, 120] width 59 height 49
click at [221, 105] on input "e." at bounding box center [220, 104] width 0 height 2
radio input "true"
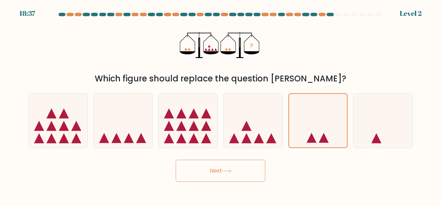
click at [223, 169] on button "Next" at bounding box center [221, 170] width 90 height 22
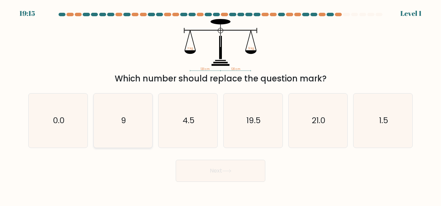
click at [125, 121] on text "9" at bounding box center [123, 119] width 5 height 11
click at [220, 105] on input "b. 9" at bounding box center [220, 104] width 0 height 2
radio input "true"
click at [205, 159] on button "Next" at bounding box center [221, 170] width 90 height 22
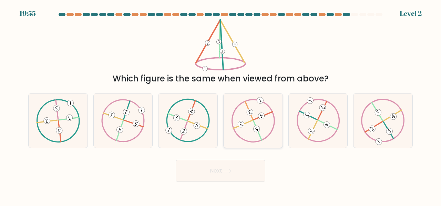
click at [272, 122] on icon at bounding box center [253, 119] width 44 height 43
click at [221, 105] on input "d." at bounding box center [220, 104] width 0 height 2
radio input "true"
click at [204, 166] on button "Next" at bounding box center [221, 170] width 90 height 22
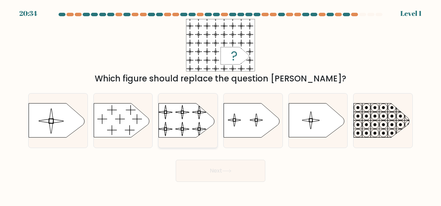
click at [200, 122] on rect at bounding box center [158, 99] width 135 height 102
click at [220, 105] on input "c." at bounding box center [220, 104] width 0 height 2
radio input "true"
click at [221, 167] on button "Next" at bounding box center [221, 170] width 90 height 22
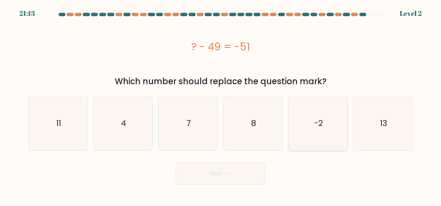
click at [320, 139] on icon "-2" at bounding box center [318, 123] width 54 height 54
click at [221, 105] on input "e. -2" at bounding box center [220, 104] width 0 height 2
radio input "true"
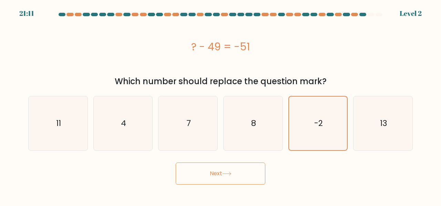
click at [231, 175] on button "Next" at bounding box center [221, 173] width 90 height 22
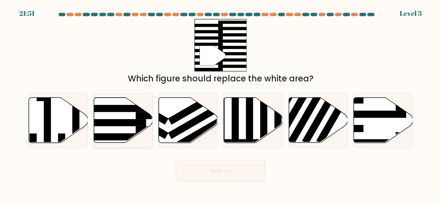
click at [126, 123] on rect at bounding box center [114, 122] width 64 height 7
click at [220, 105] on input "b." at bounding box center [220, 104] width 0 height 2
radio input "true"
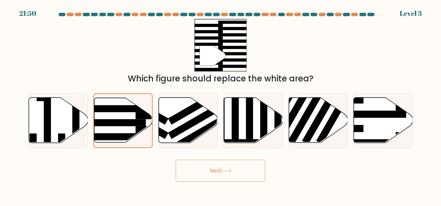
click at [211, 165] on button "Next" at bounding box center [221, 170] width 90 height 22
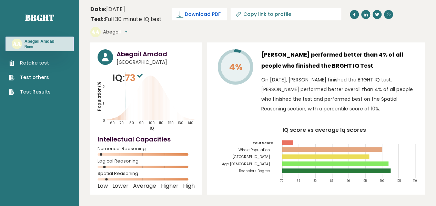
click at [207, 9] on link "Download PDF" at bounding box center [199, 14] width 55 height 12
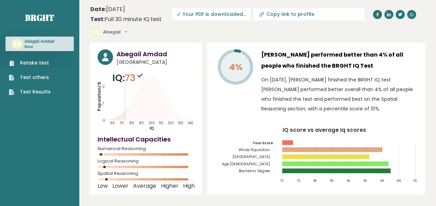
click at [276, 13] on input "Copy link to profile" at bounding box center [313, 14] width 94 height 6
type input "[URL][DOMAIN_NAME]"
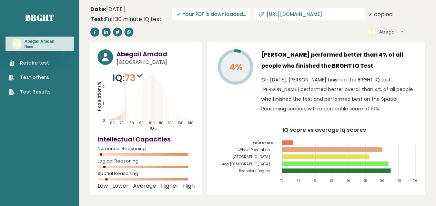
click at [258, 14] on icon at bounding box center [261, 14] width 7 height 7
